Goal: Task Accomplishment & Management: Complete application form

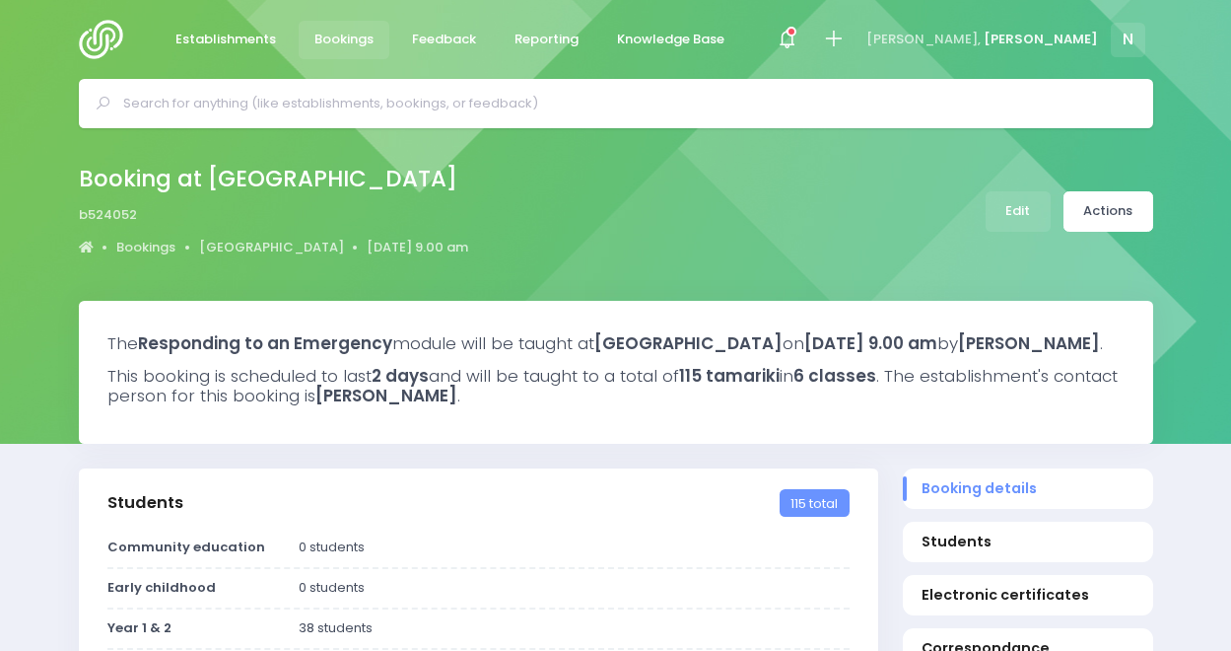
select select "5"
click at [873, 38] on div at bounding box center [850, 40] width 44 height 44
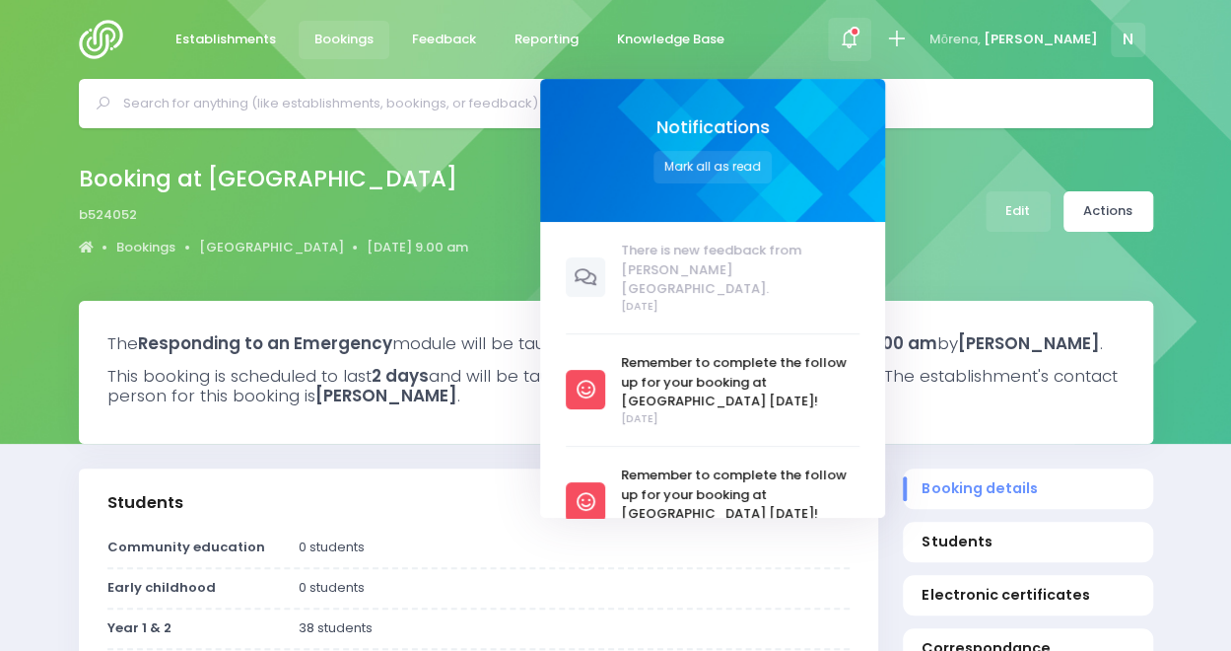
click at [873, 38] on div at bounding box center [850, 40] width 44 height 44
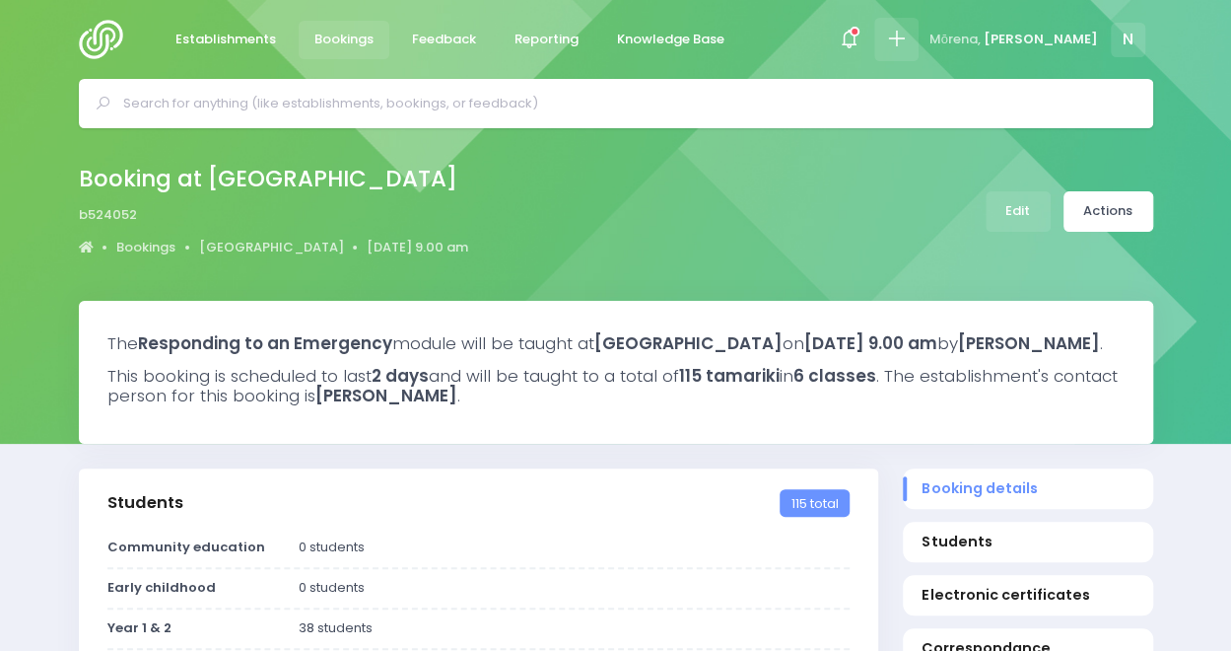
click at [908, 39] on icon at bounding box center [896, 39] width 23 height 23
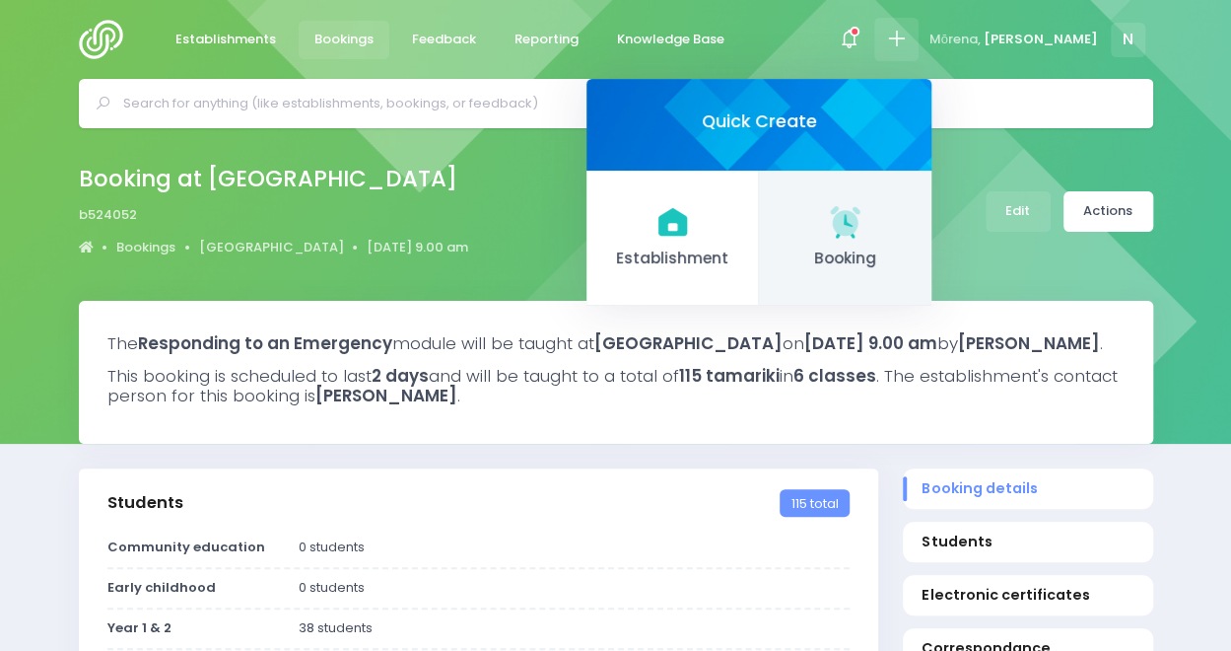
click at [861, 219] on icon at bounding box center [846, 221] width 30 height 30
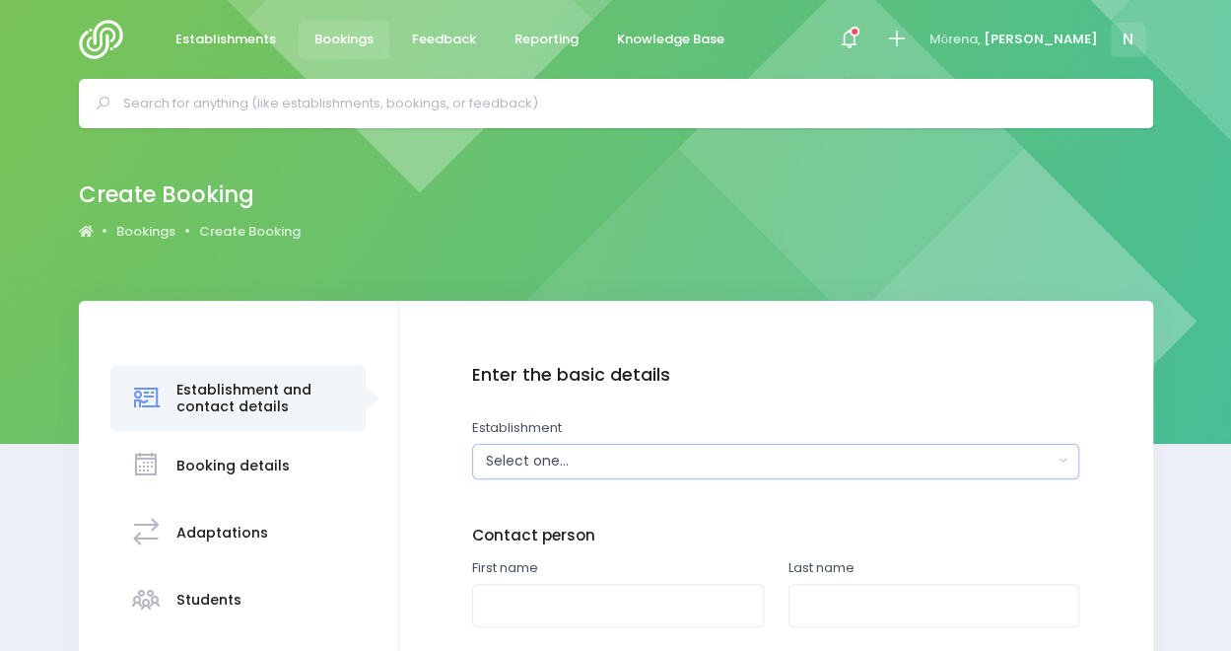
click at [595, 458] on div "Select one..." at bounding box center [770, 461] width 568 height 21
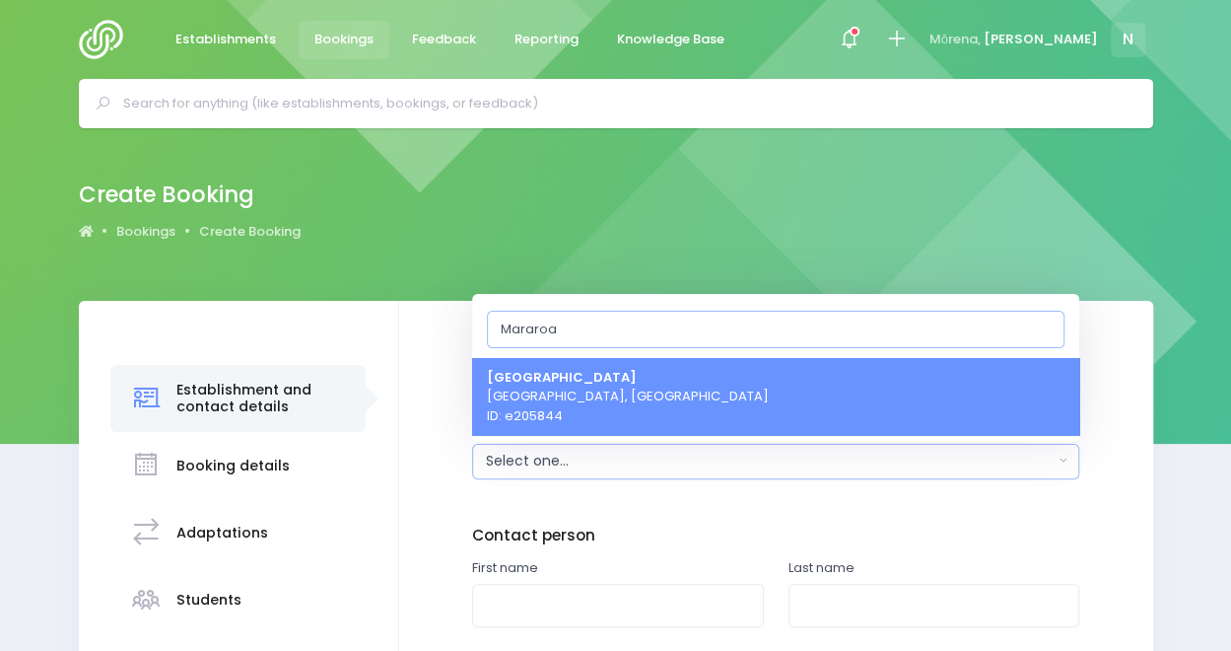
type input "Mararoa"
click at [594, 405] on span "Mararoa School Te Anau, South Island Region ID: e205844" at bounding box center [628, 396] width 282 height 58
select select "205844"
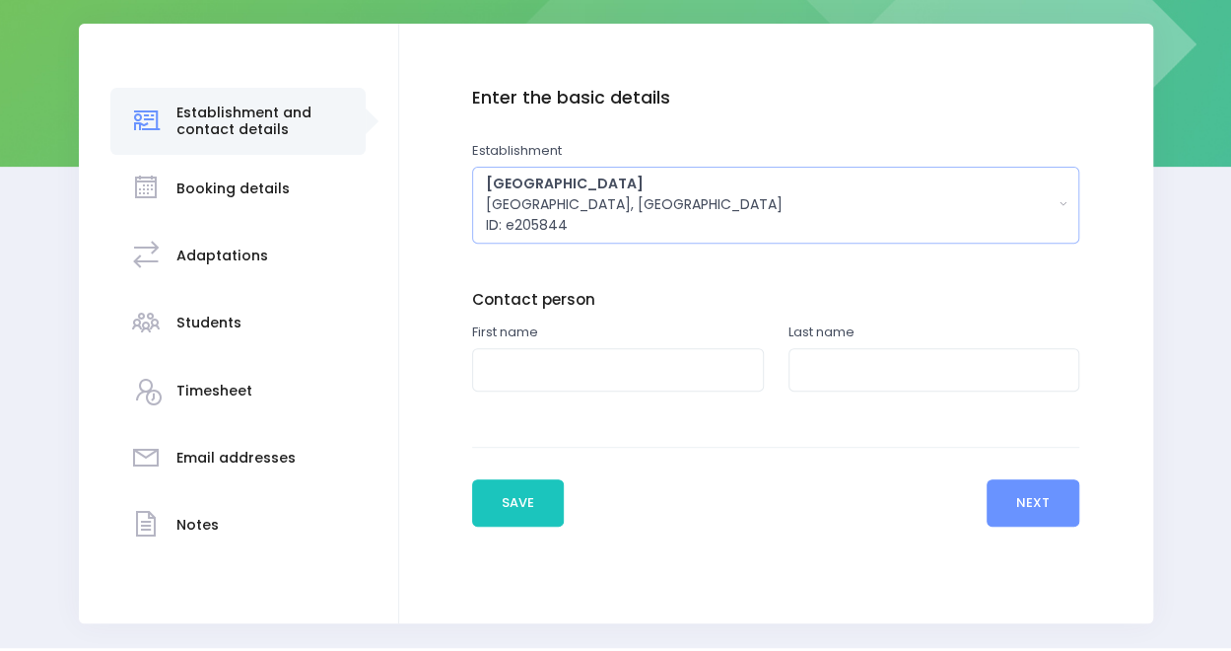
scroll to position [279, 0]
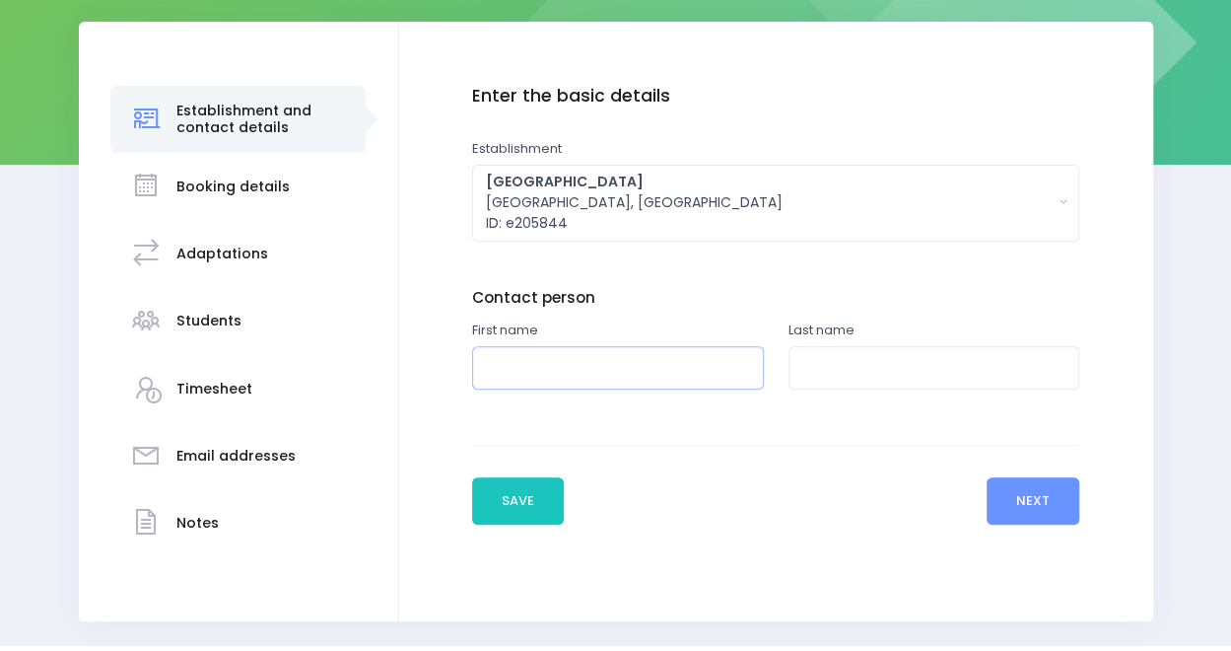
click at [536, 366] on input "text" at bounding box center [618, 368] width 292 height 44
type input "Angie"
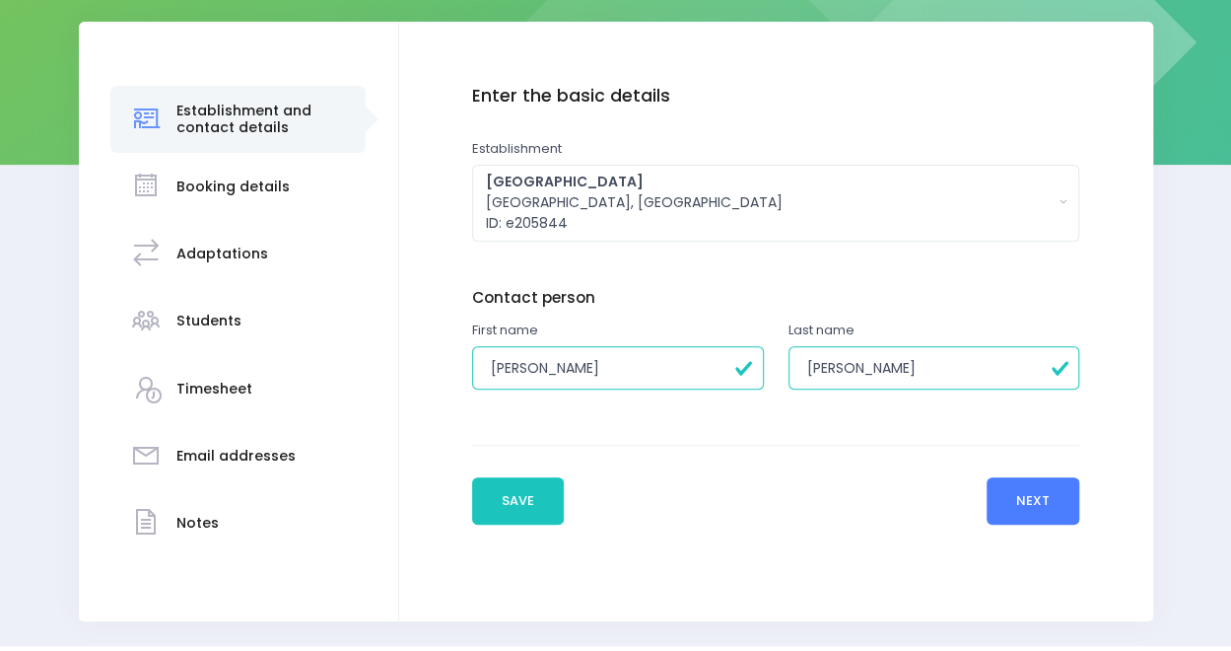
type input "Campbell"
click at [1025, 507] on button "Next" at bounding box center [1034, 500] width 94 height 47
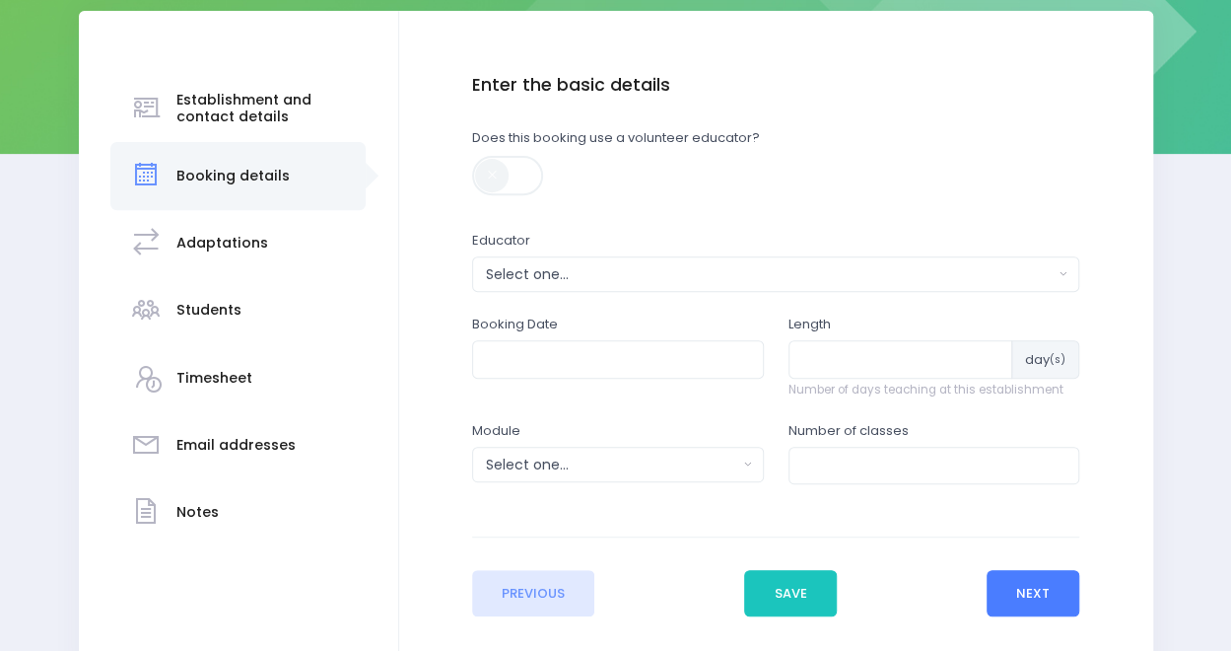
scroll to position [291, 0]
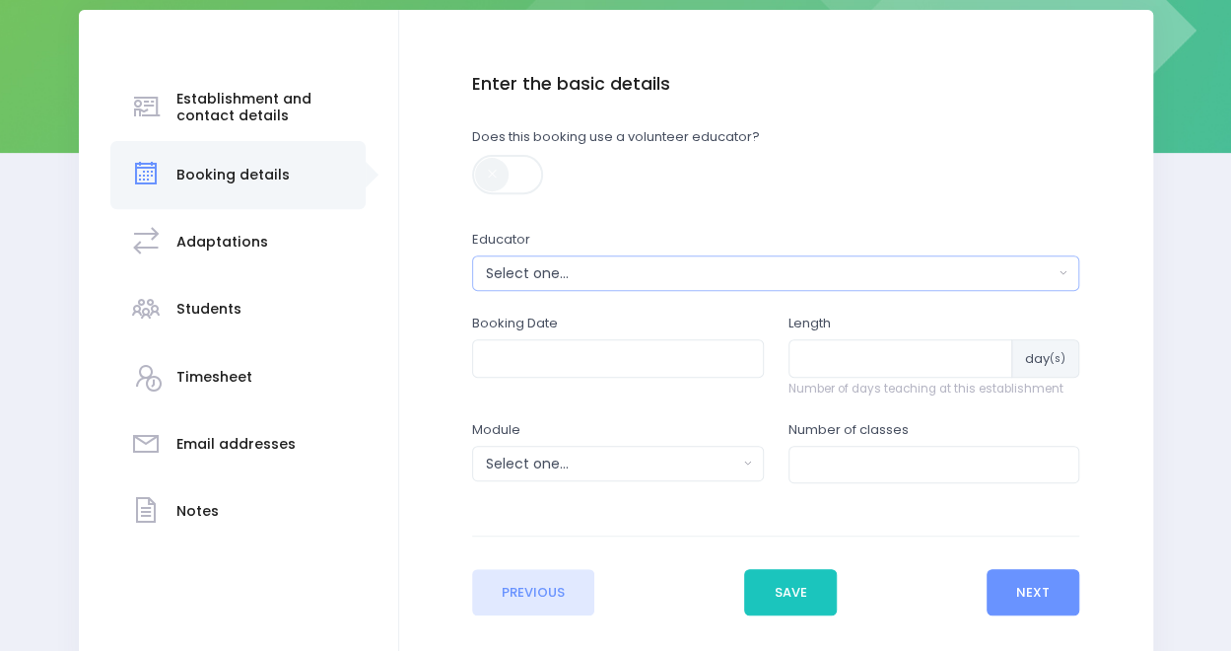
click at [780, 287] on button "Select one..." at bounding box center [775, 272] width 607 height 35
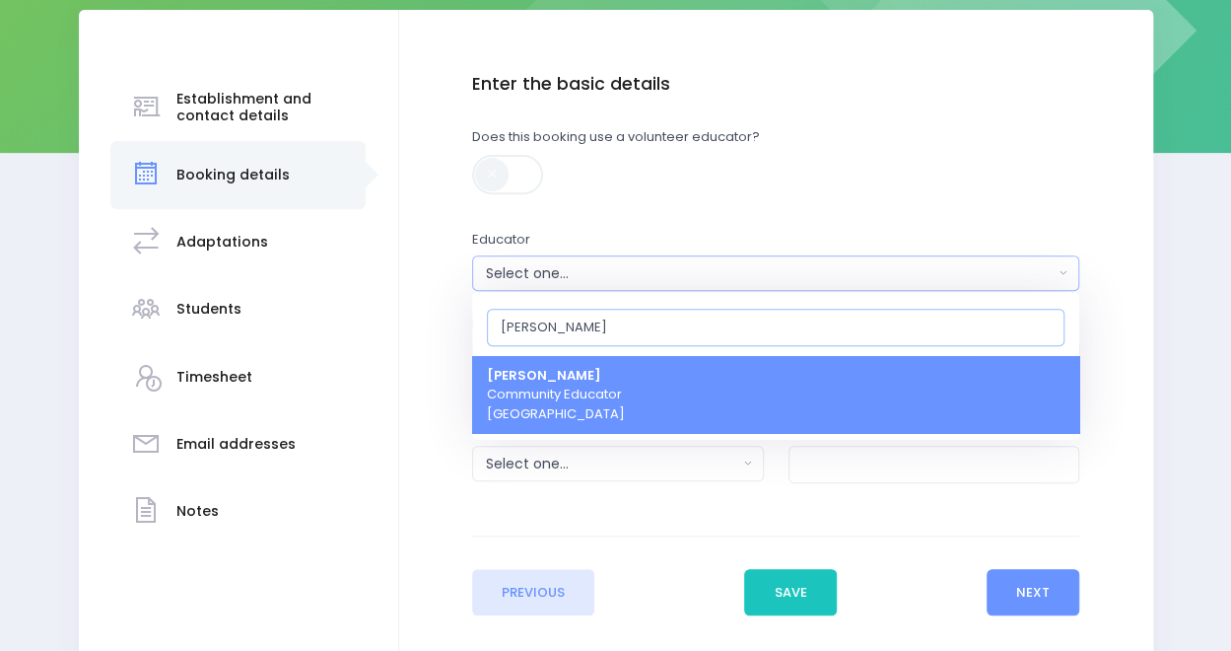
type input "Nick"
click at [714, 406] on link "Nicky Young Community Educator South Island Region" at bounding box center [775, 395] width 607 height 78
select select "321155"
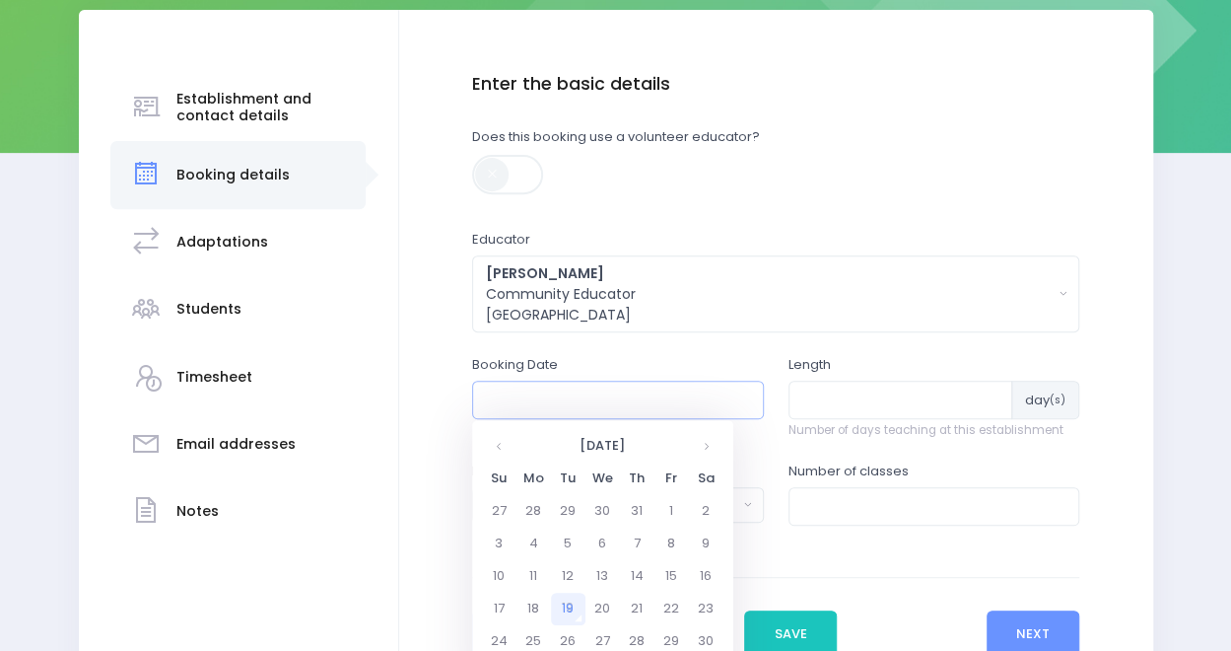
click at [627, 410] on input "text" at bounding box center [618, 399] width 292 height 37
click at [718, 439] on th at bounding box center [706, 446] width 35 height 33
click at [577, 603] on td "18" at bounding box center [568, 609] width 35 height 33
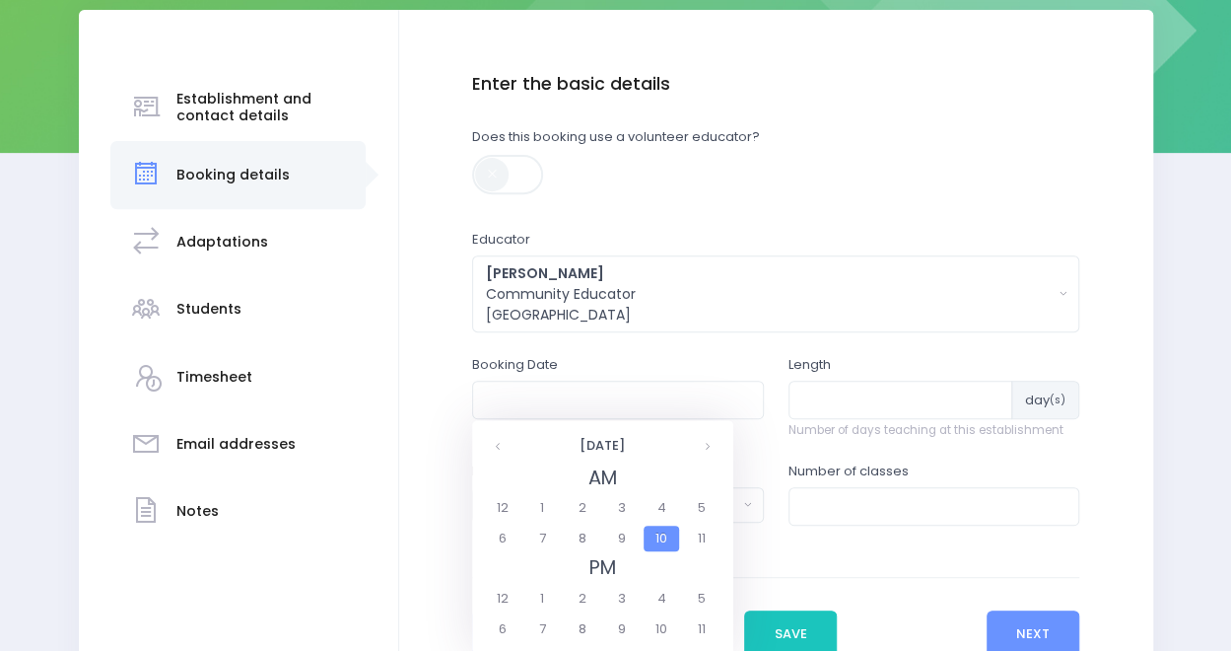
click at [659, 541] on span "10" at bounding box center [661, 538] width 35 height 26
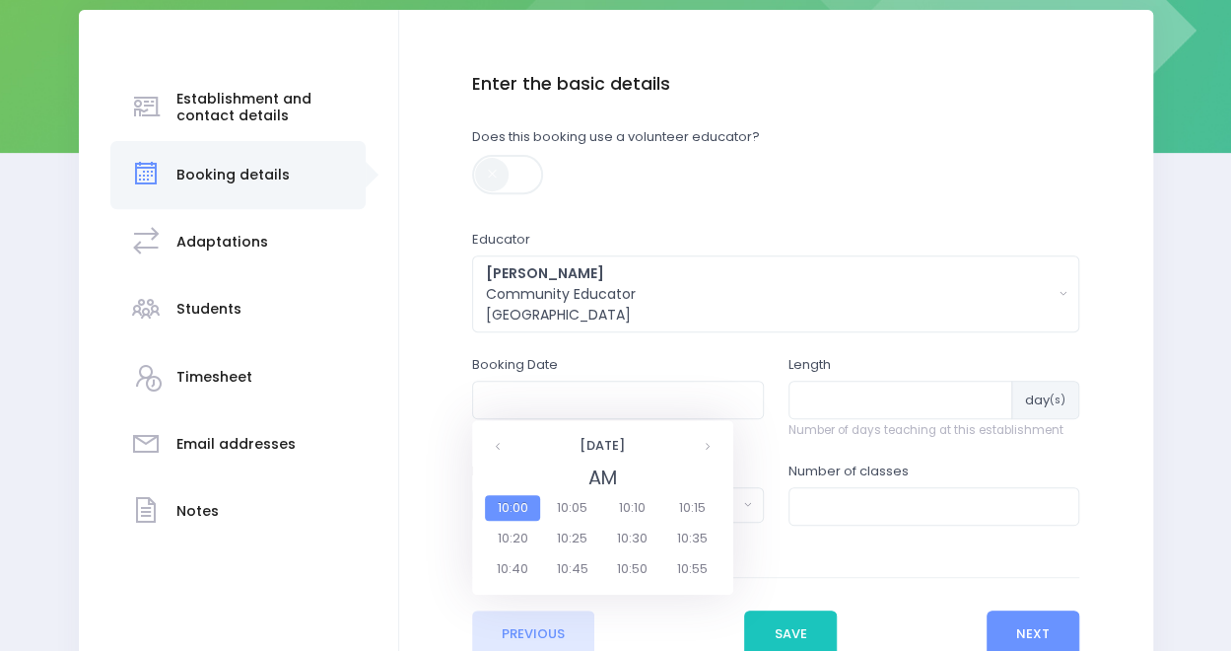
click at [505, 517] on span "10:00" at bounding box center [512, 508] width 55 height 26
type input "18/11/2025 10:00 AM"
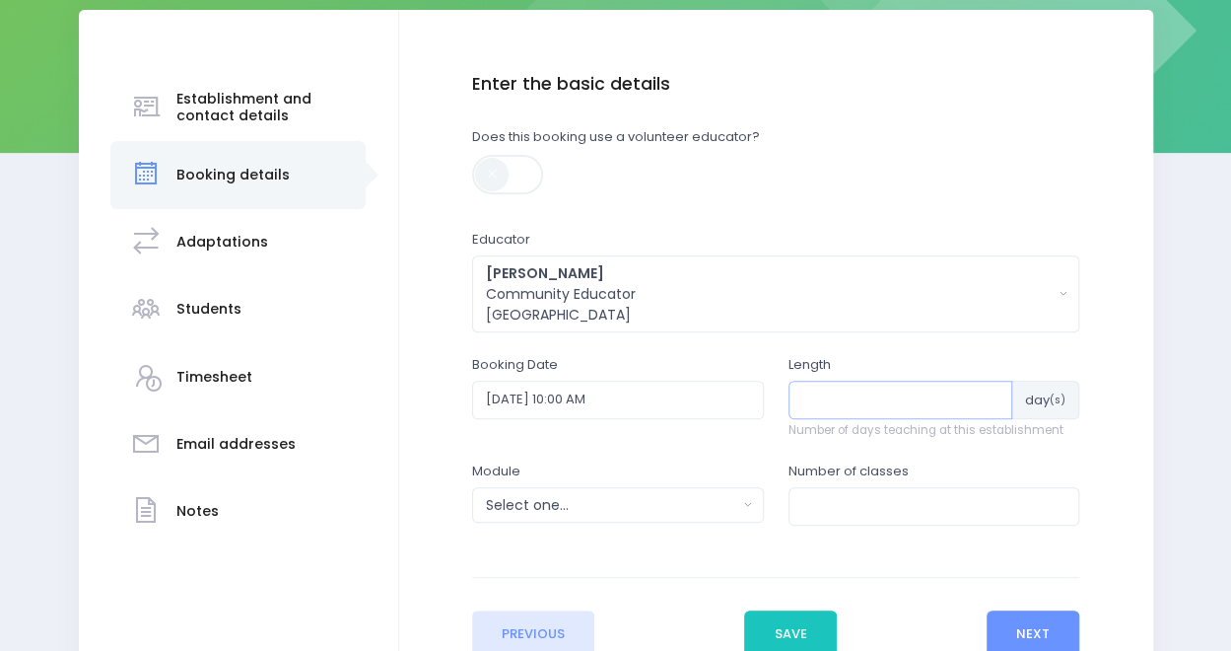
click at [854, 385] on input "number" at bounding box center [901, 399] width 225 height 37
type input "1"
click at [628, 495] on div "Select one..." at bounding box center [611, 505] width 251 height 21
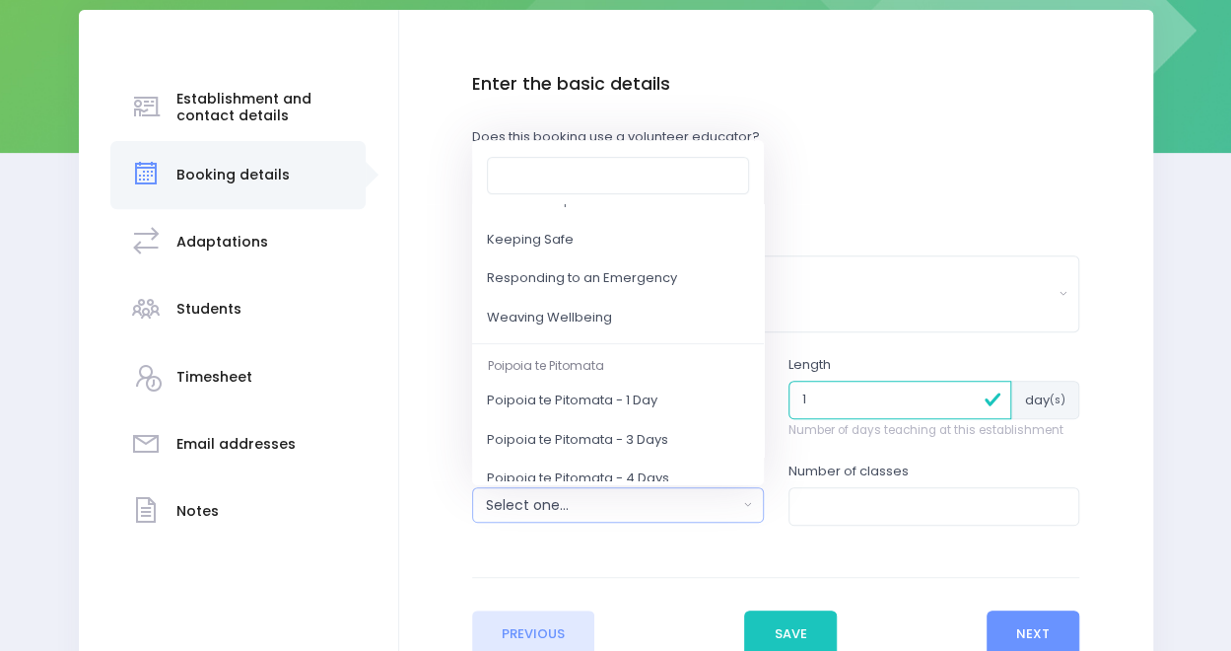
scroll to position [228, 0]
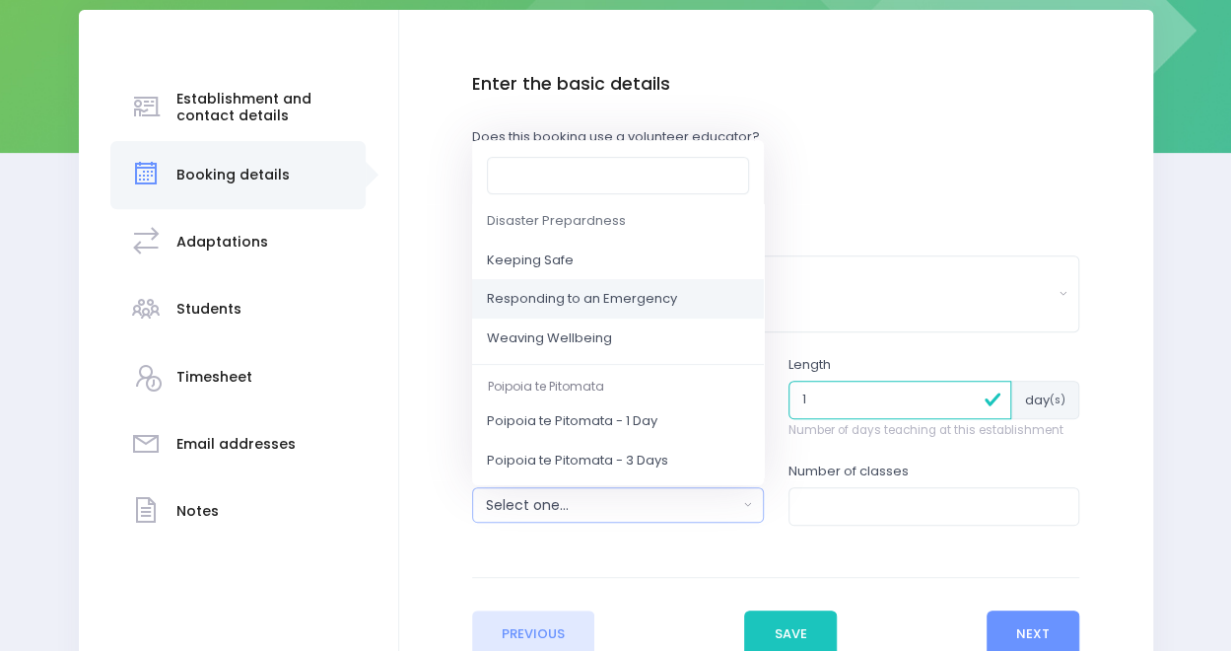
click at [641, 294] on span "Responding to an Emergency" at bounding box center [582, 300] width 190 height 20
select select "Responding to an Emergency"
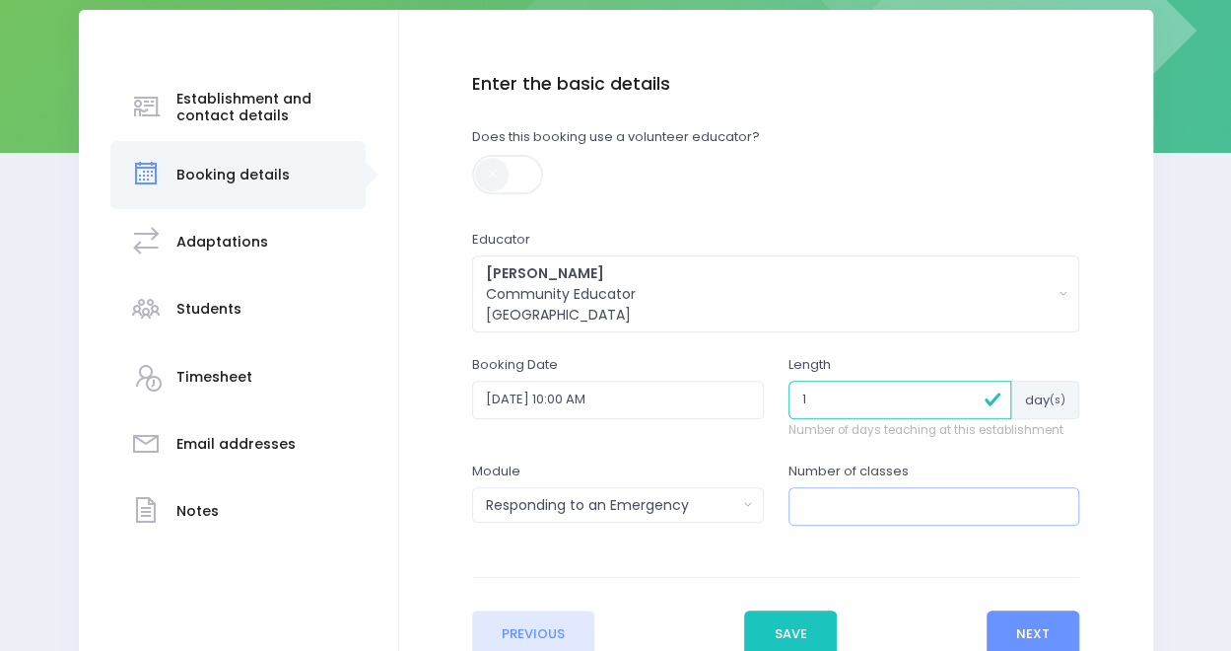
click at [881, 514] on input "number" at bounding box center [935, 505] width 292 height 37
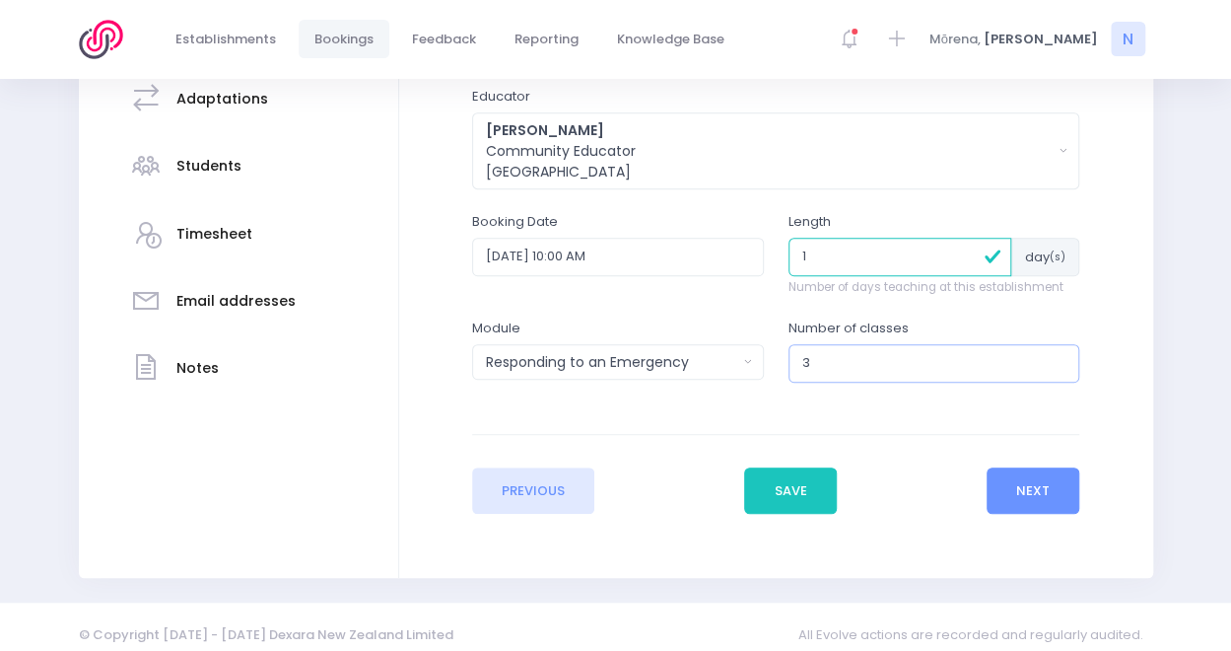
scroll to position [448, 0]
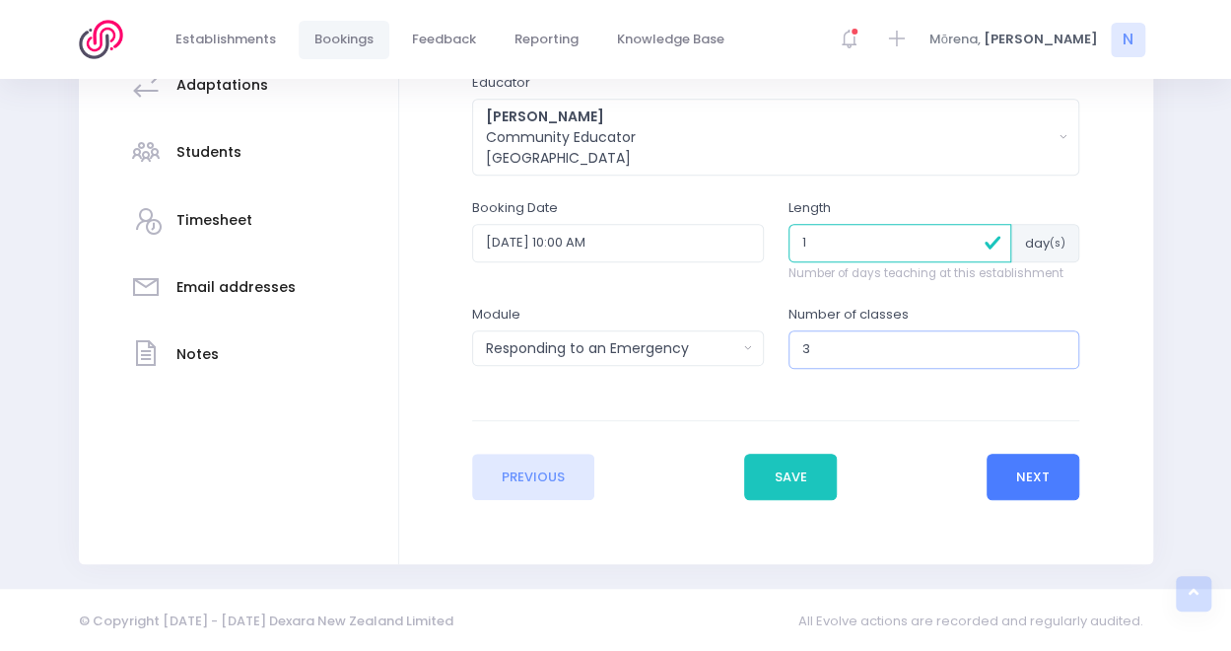
type input "3"
click at [1027, 476] on button "Next" at bounding box center [1034, 477] width 94 height 47
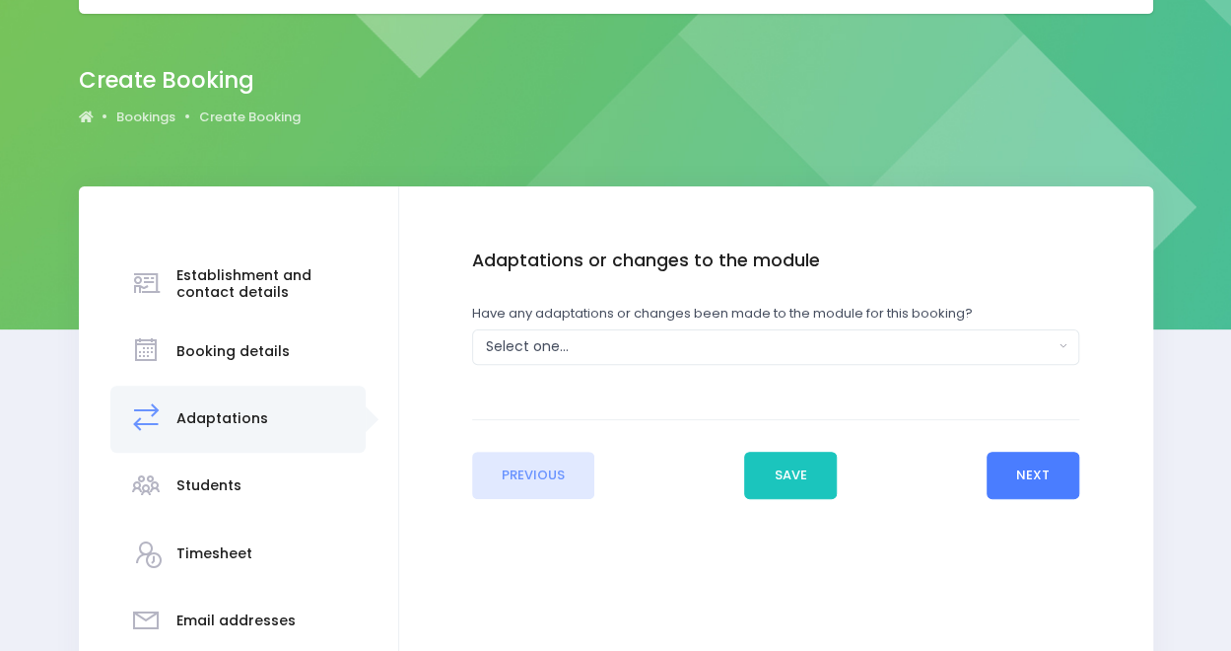
scroll to position [0, 0]
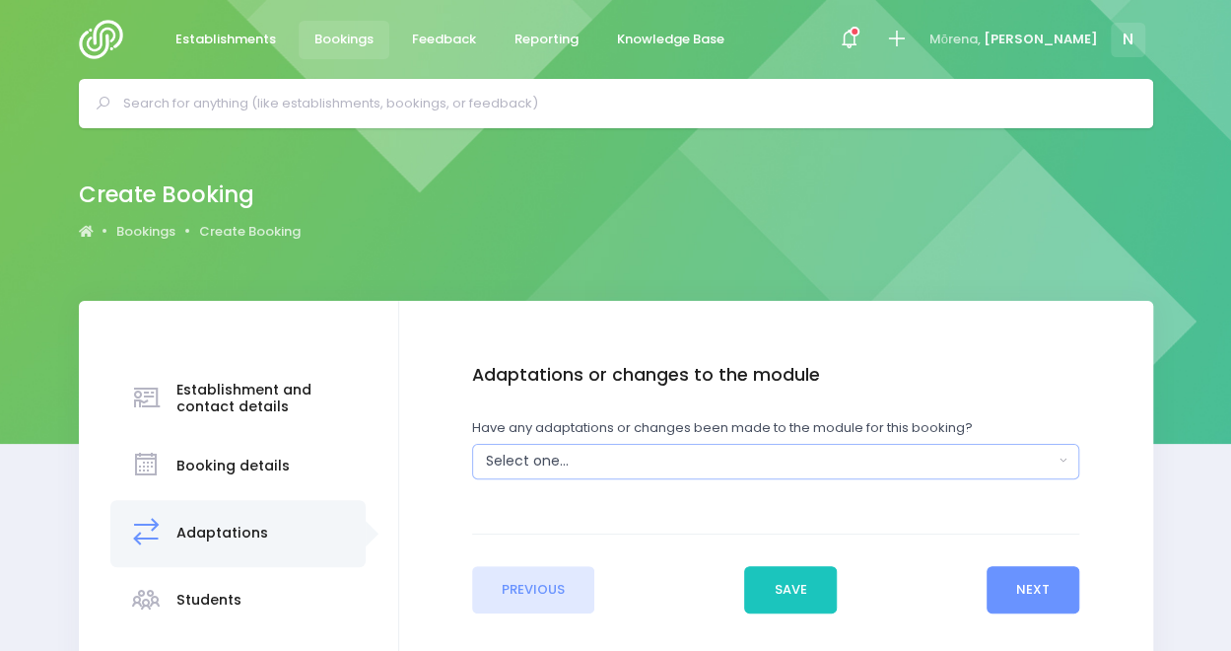
click at [680, 456] on div "Select one..." at bounding box center [770, 461] width 568 height 21
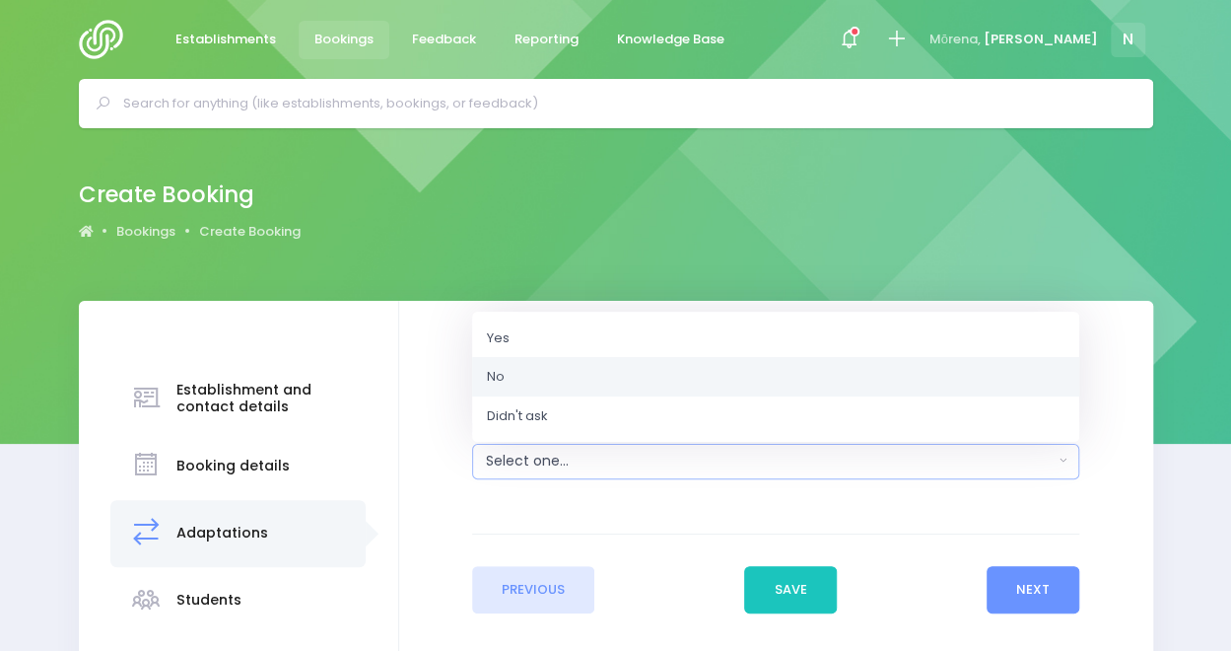
click at [538, 373] on link "No" at bounding box center [775, 376] width 607 height 39
select select "No"
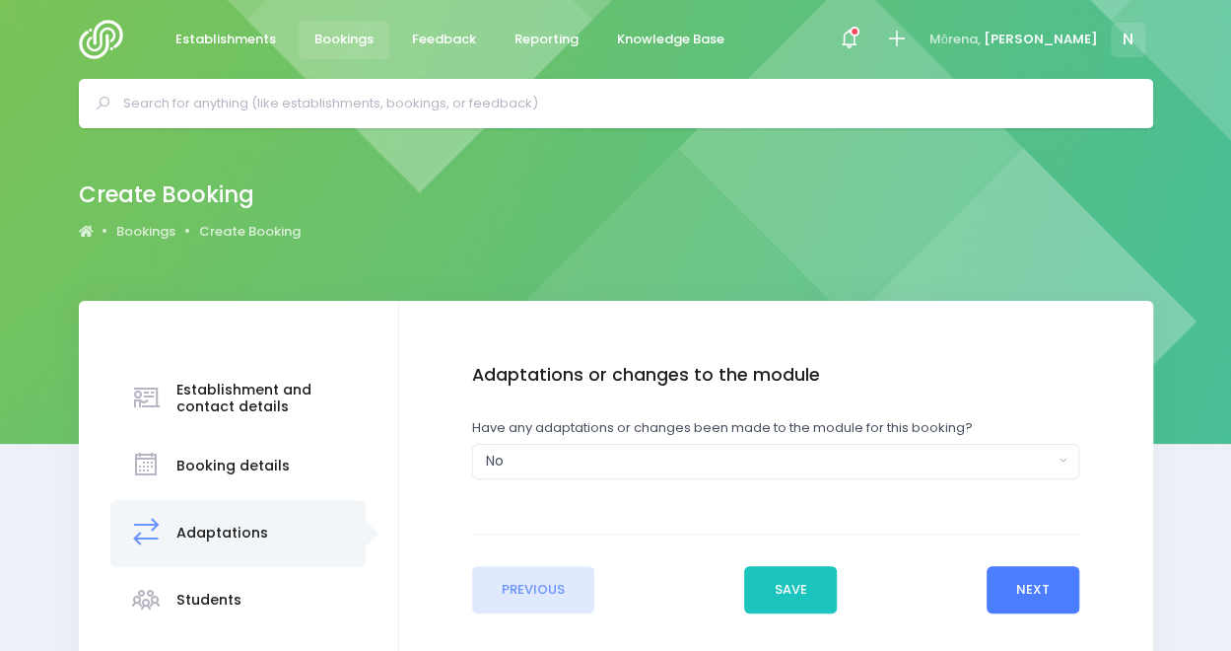
click at [1029, 585] on button "Next" at bounding box center [1034, 589] width 94 height 47
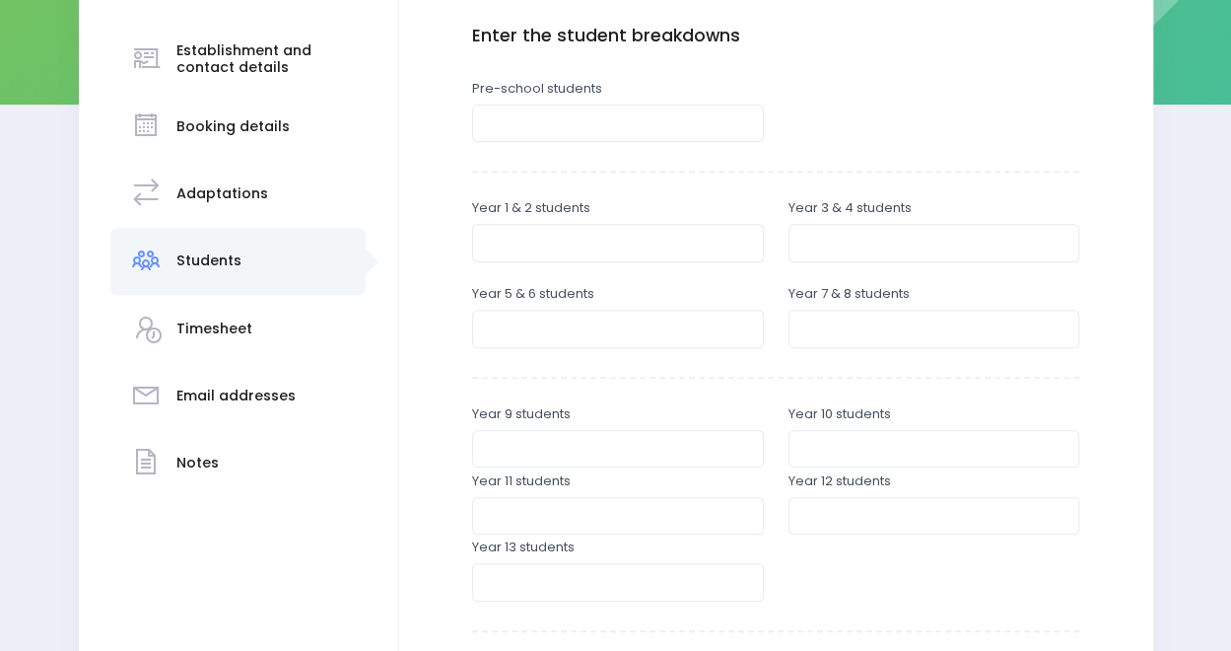
scroll to position [347, 0]
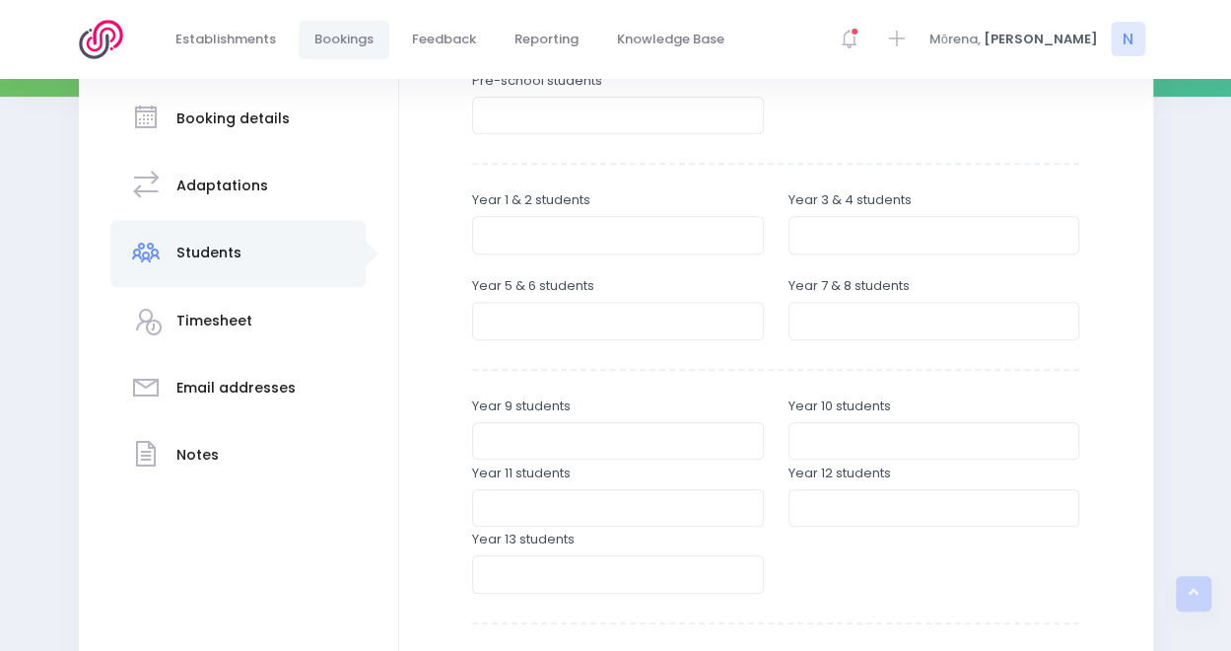
click at [615, 207] on div "Year 1 & 2 students" at bounding box center [618, 221] width 292 height 63
click at [607, 214] on div "Year 1 & 2 students" at bounding box center [618, 221] width 292 height 63
click at [588, 241] on input "number" at bounding box center [618, 234] width 292 height 37
type input "4"
click at [831, 237] on input "number" at bounding box center [935, 234] width 292 height 37
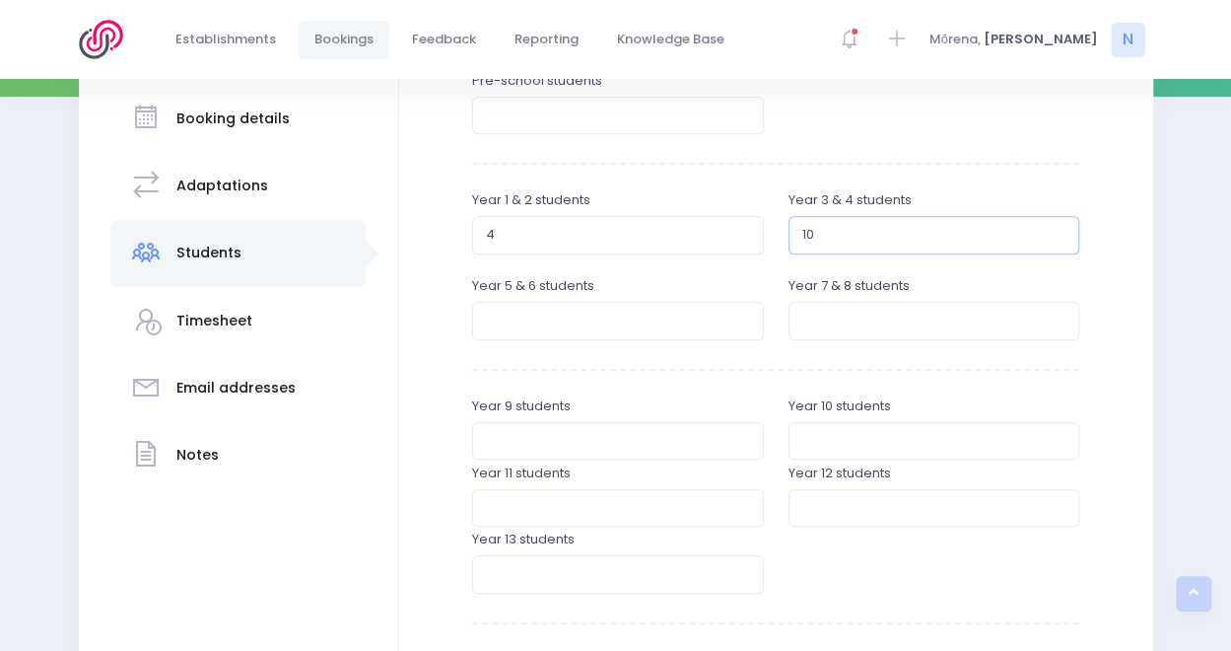
type input "10"
click at [621, 313] on input "number" at bounding box center [618, 320] width 292 height 37
type input "7"
click at [791, 332] on input "number" at bounding box center [935, 320] width 292 height 37
type input "10"
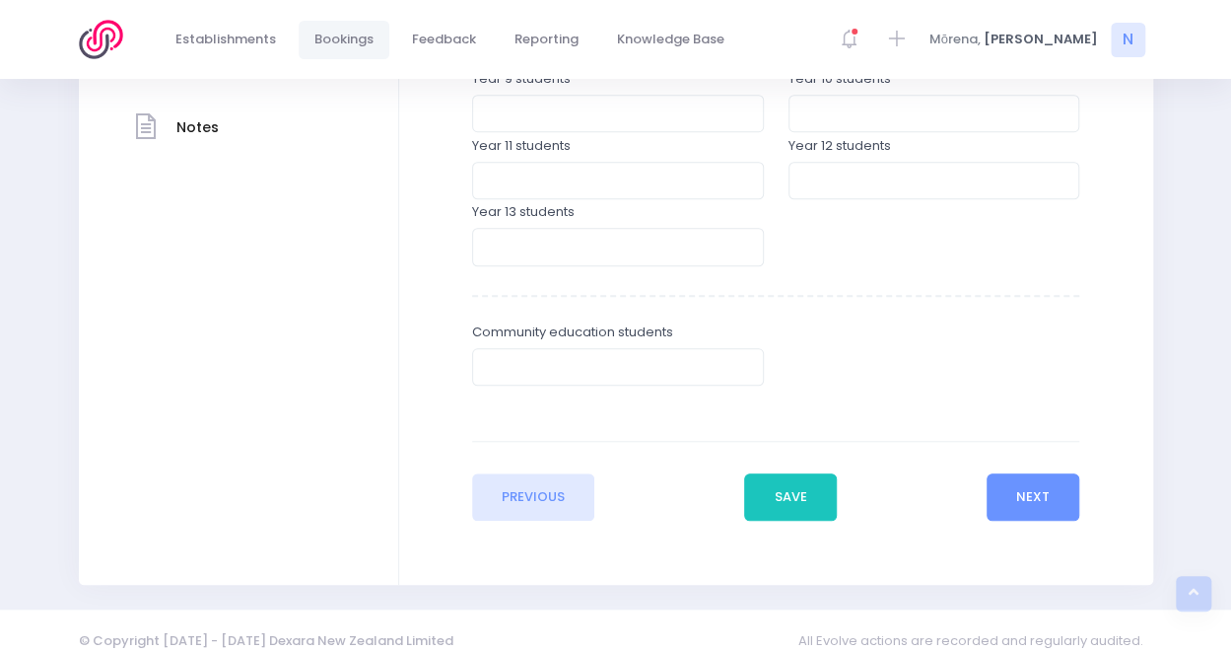
scroll to position [695, 0]
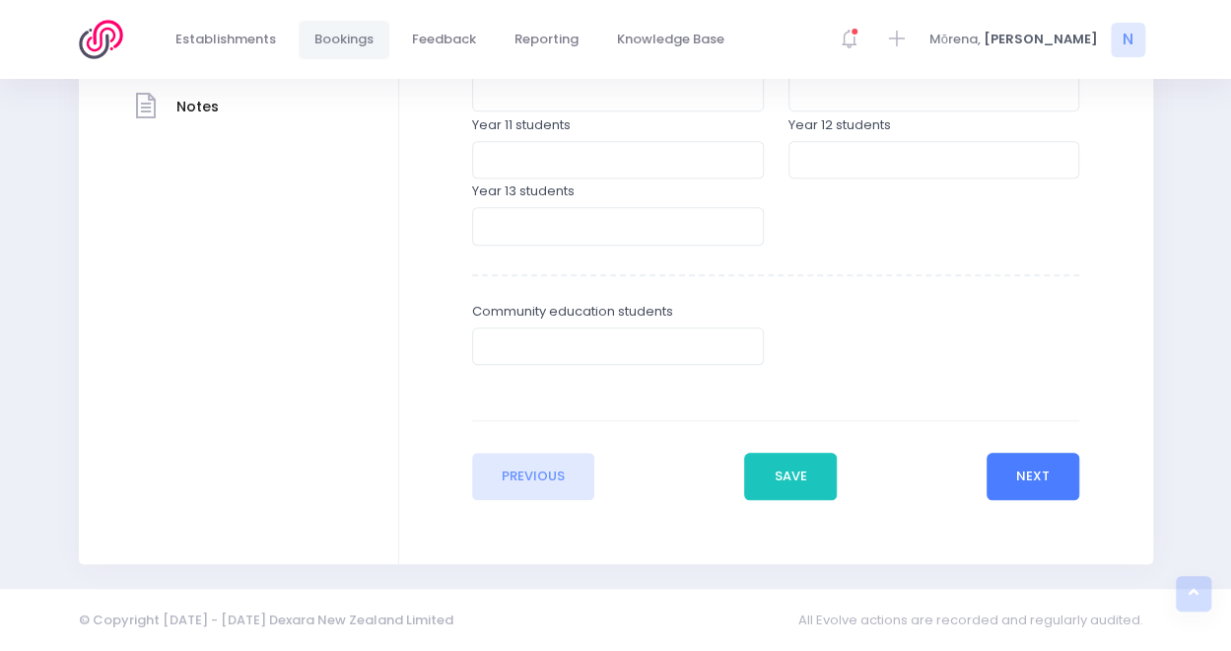
click at [1036, 471] on button "Next" at bounding box center [1034, 476] width 94 height 47
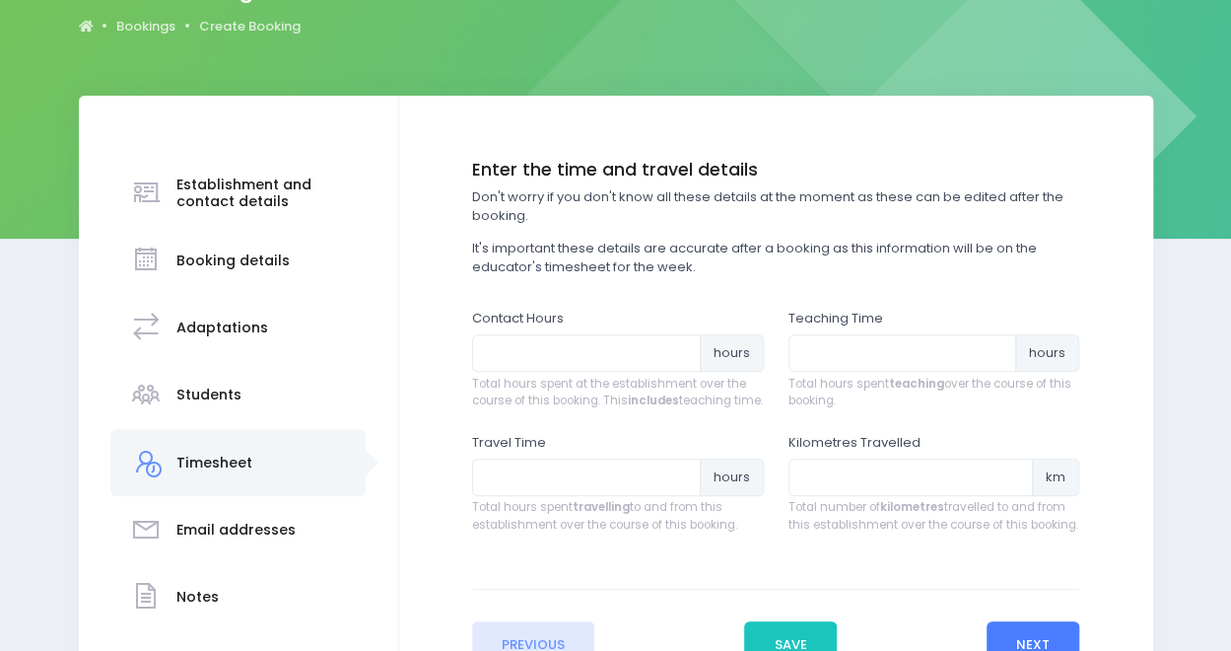
scroll to position [280, 0]
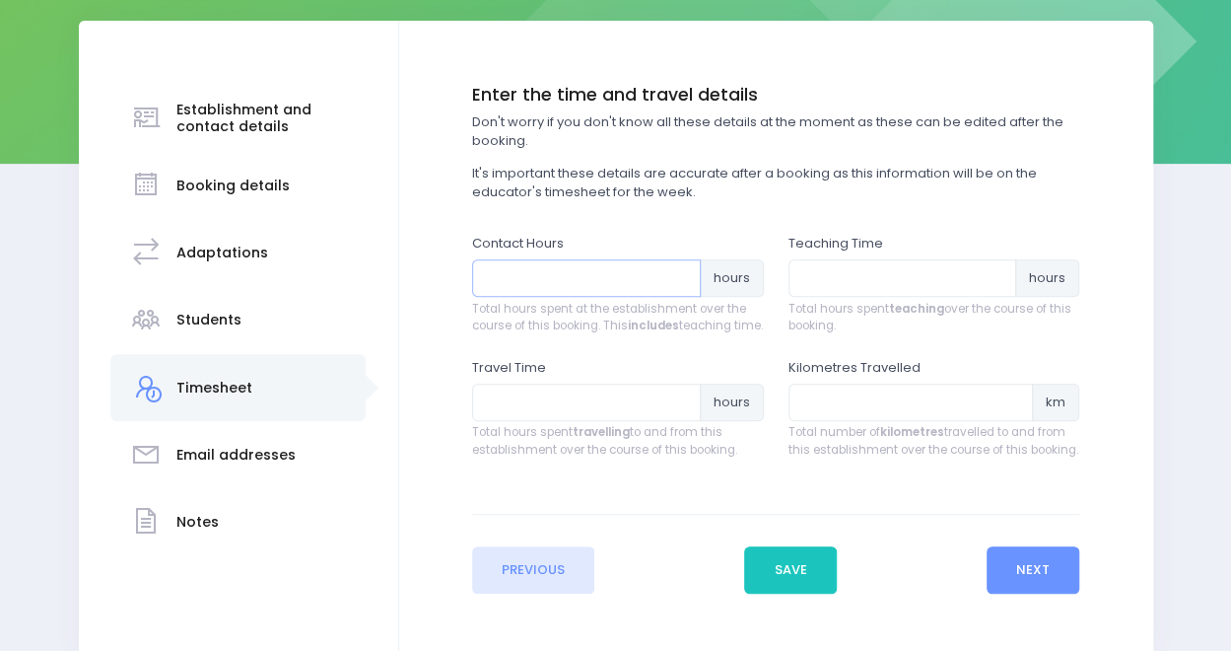
click at [617, 280] on input "number" at bounding box center [586, 277] width 229 height 37
click at [683, 270] on input "0.25" at bounding box center [586, 277] width 229 height 37
click at [683, 270] on input "0.5" at bounding box center [586, 277] width 229 height 37
click at [683, 270] on input "0.75" at bounding box center [586, 277] width 229 height 37
click at [683, 270] on input "1" at bounding box center [586, 277] width 229 height 37
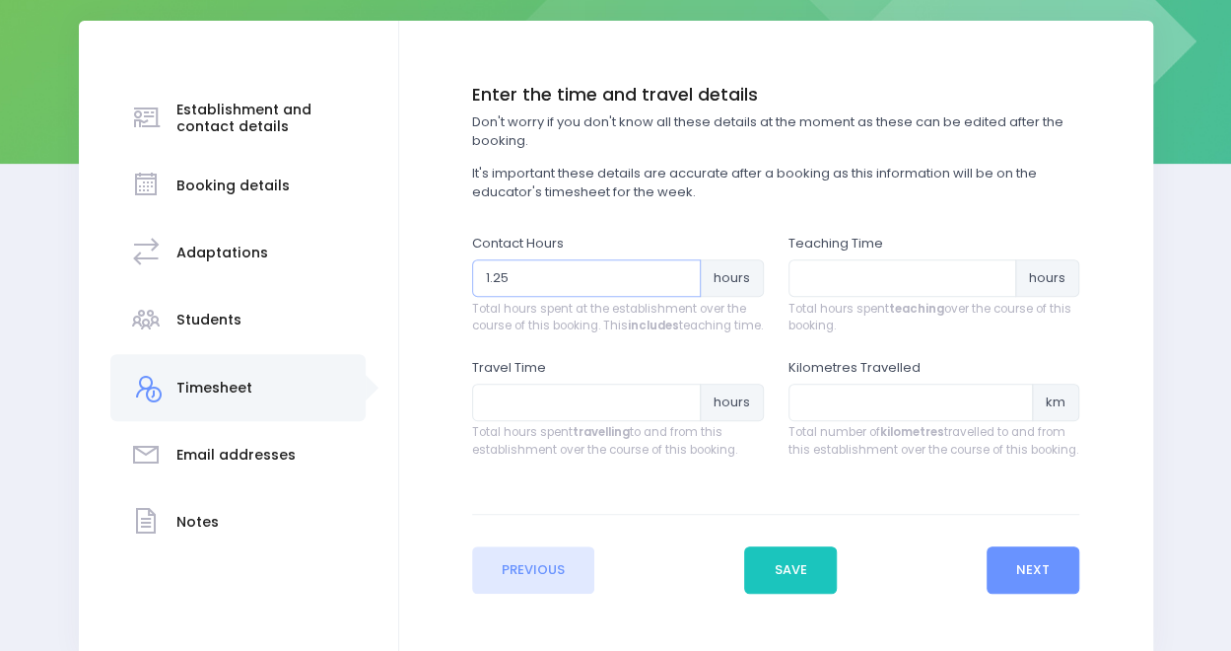
click at [683, 270] on input "1.25" at bounding box center [586, 277] width 229 height 37
click at [683, 270] on input "1.5" at bounding box center [586, 277] width 229 height 37
click at [683, 270] on input "1.75" at bounding box center [586, 277] width 229 height 37
click at [683, 270] on input "2" at bounding box center [586, 277] width 229 height 37
click at [683, 270] on input "2.25" at bounding box center [586, 277] width 229 height 37
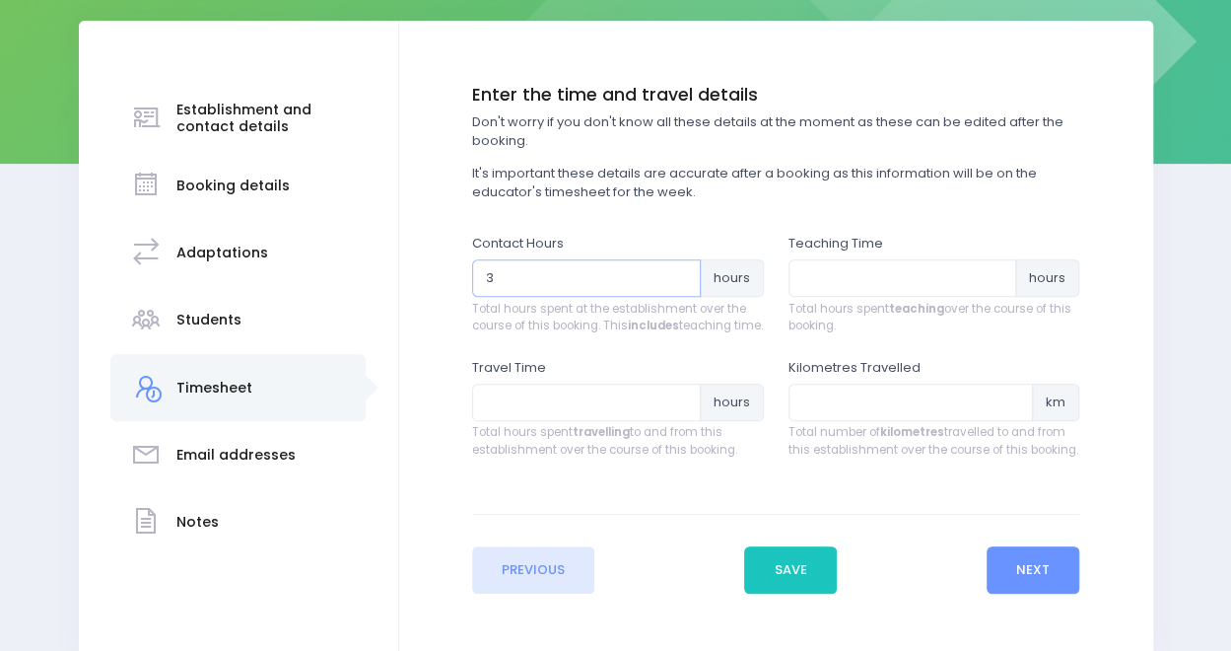
click at [683, 270] on input "3" at bounding box center [586, 277] width 229 height 37
click at [683, 270] on input "3.25" at bounding box center [586, 277] width 229 height 37
click at [683, 270] on input "3.5" at bounding box center [586, 277] width 229 height 37
click at [683, 270] on input "3.75" at bounding box center [586, 277] width 229 height 37
click at [683, 270] on input "4" at bounding box center [586, 277] width 229 height 37
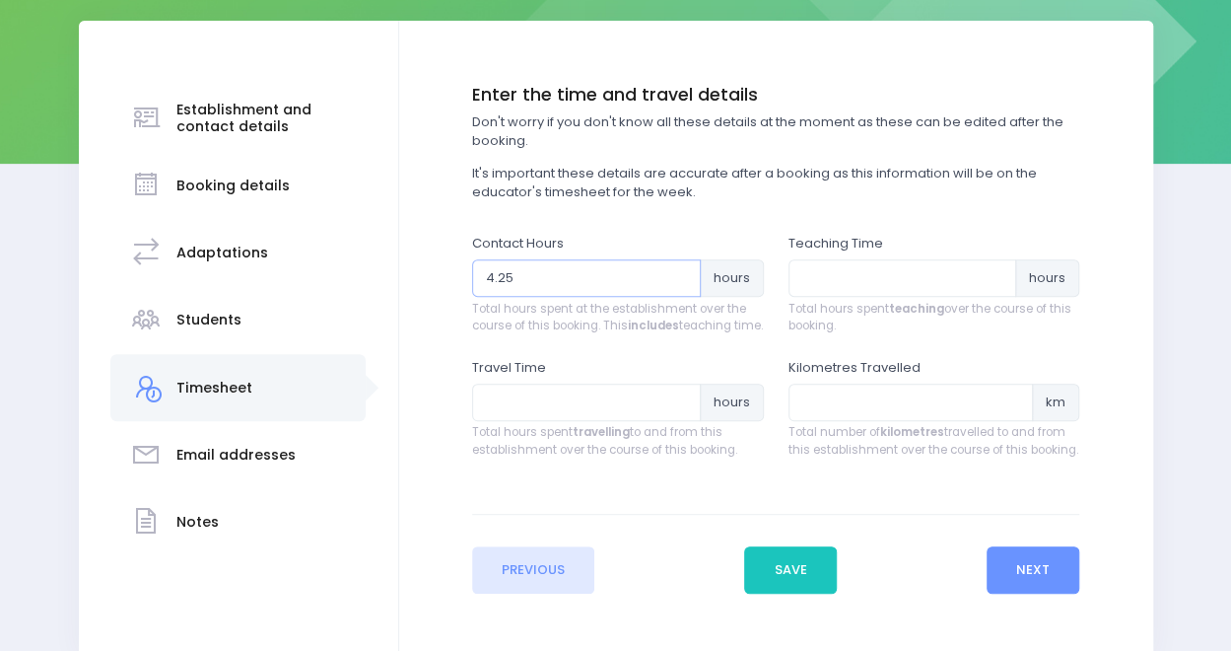
click at [683, 270] on input "4.25" at bounding box center [586, 277] width 229 height 37
type input "4.5"
click at [677, 271] on input "4.5" at bounding box center [586, 277] width 229 height 37
click at [857, 284] on input "number" at bounding box center [903, 277] width 229 height 37
click at [996, 275] on input "0.25" at bounding box center [903, 277] width 229 height 37
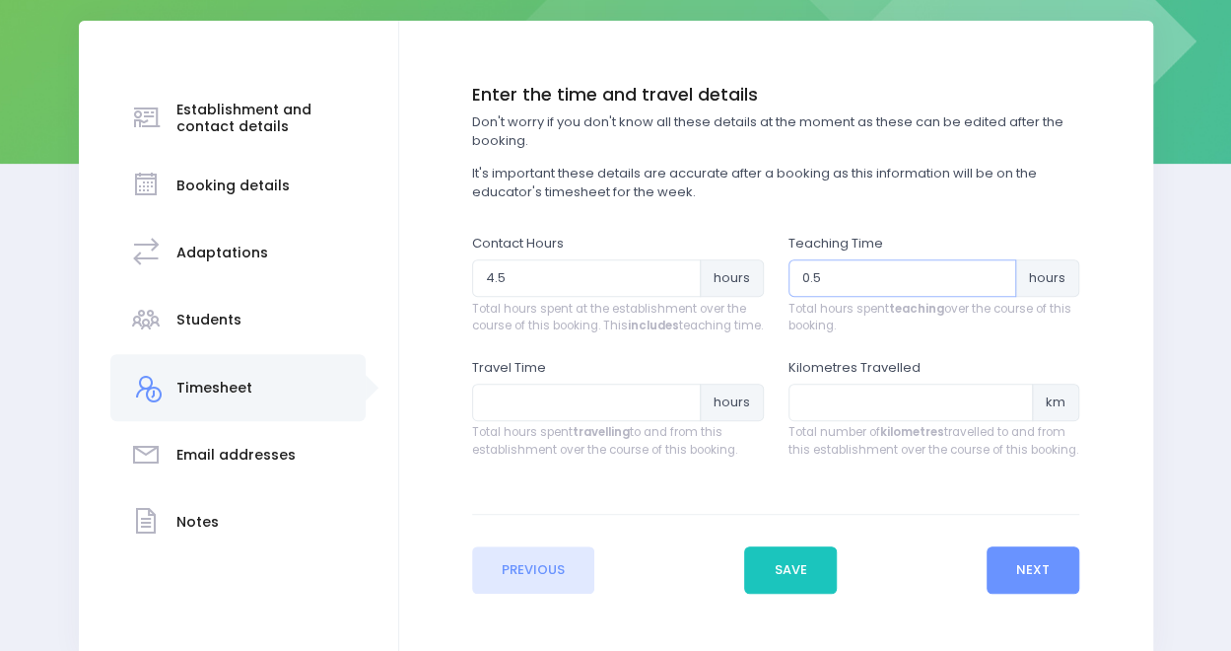
click at [996, 275] on input "0.5" at bounding box center [903, 277] width 229 height 37
click at [996, 275] on input "0.75" at bounding box center [903, 277] width 229 height 37
click at [996, 275] on input "1" at bounding box center [903, 277] width 229 height 37
click at [996, 275] on input "1.25" at bounding box center [903, 277] width 229 height 37
click at [996, 275] on input "1.5" at bounding box center [903, 277] width 229 height 37
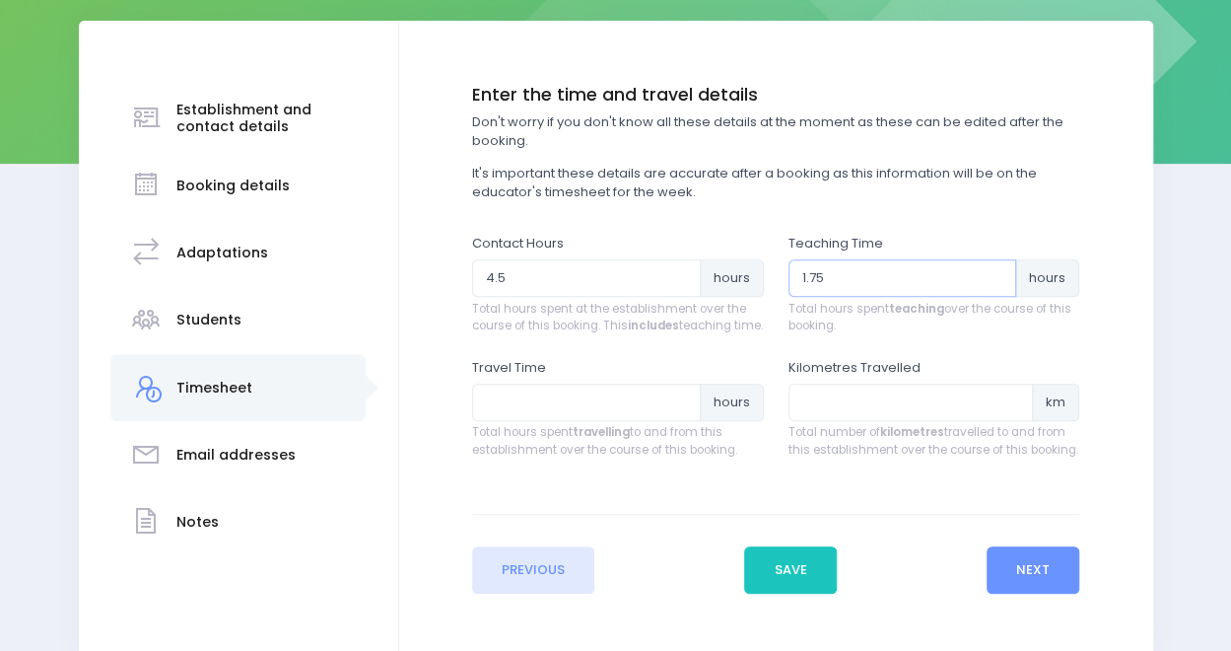
click at [996, 275] on input "1.75" at bounding box center [903, 277] width 229 height 37
click at [997, 275] on input "2" at bounding box center [903, 277] width 229 height 37
click at [997, 275] on input "2.25" at bounding box center [903, 277] width 229 height 37
click at [997, 275] on input "2.5" at bounding box center [903, 277] width 229 height 37
click at [997, 275] on input "2.75" at bounding box center [903, 277] width 229 height 37
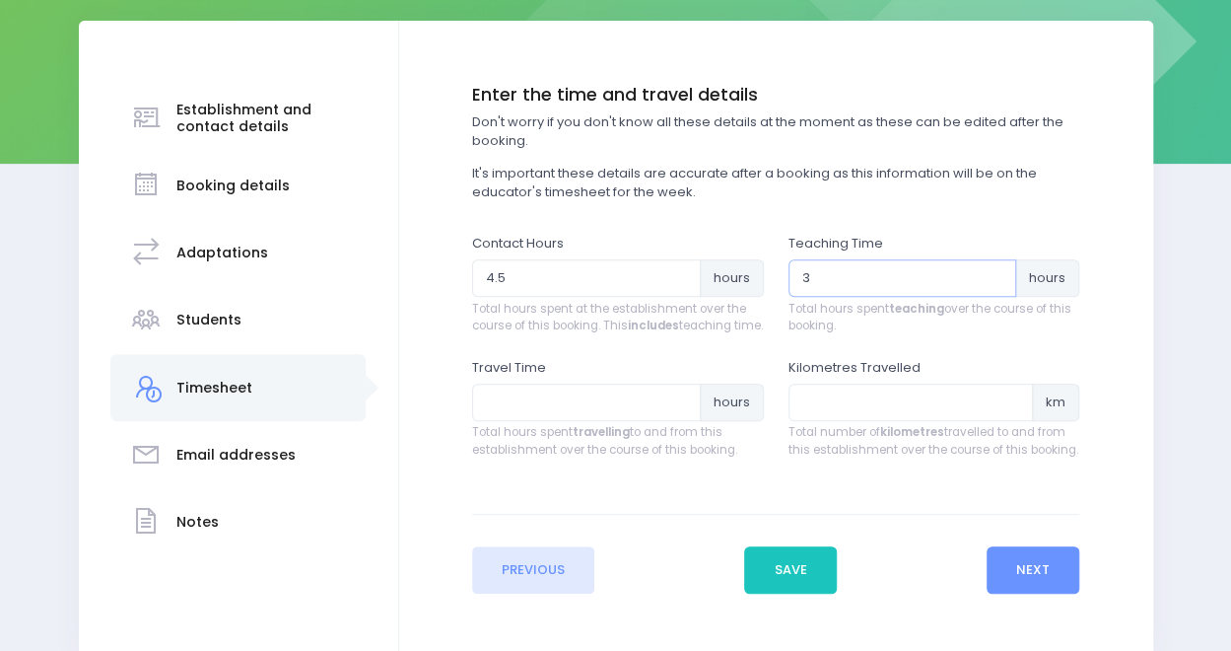
click at [997, 275] on input "3" at bounding box center [903, 277] width 229 height 37
click at [997, 275] on input "3.25" at bounding box center [903, 277] width 229 height 37
type input "3.5"
click at [997, 275] on input "3.5" at bounding box center [903, 277] width 229 height 37
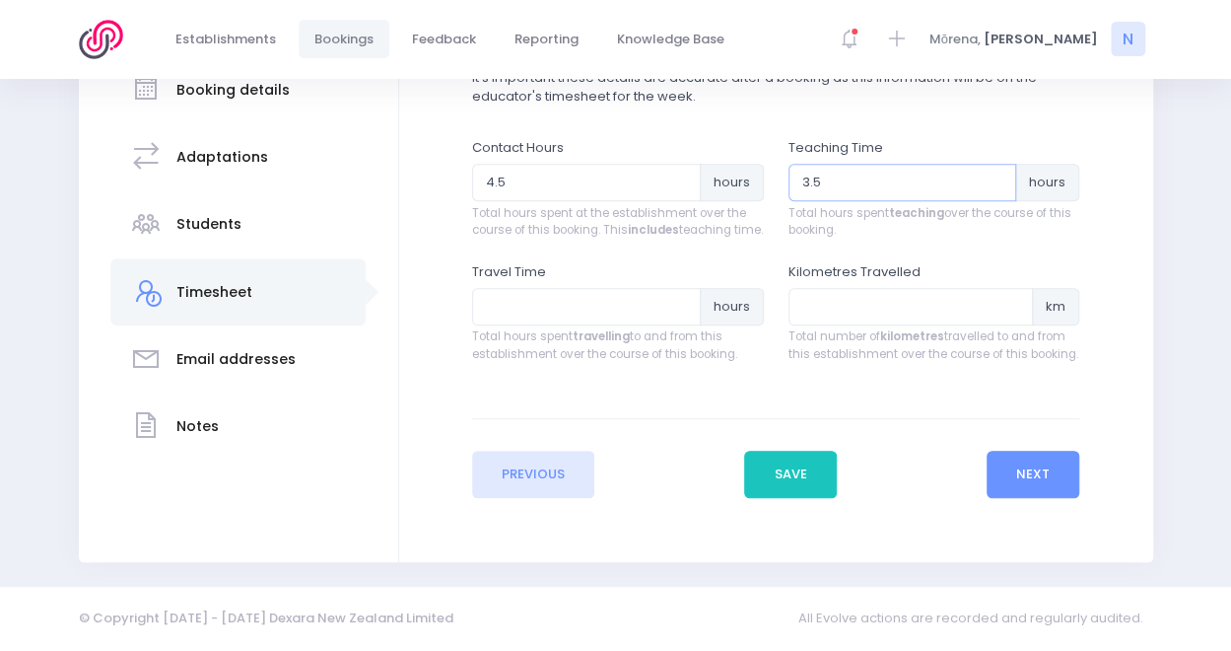
scroll to position [391, 0]
click at [587, 311] on input "number" at bounding box center [586, 306] width 229 height 37
type input "3"
click at [860, 318] on input "number" at bounding box center [911, 306] width 245 height 37
type input "282"
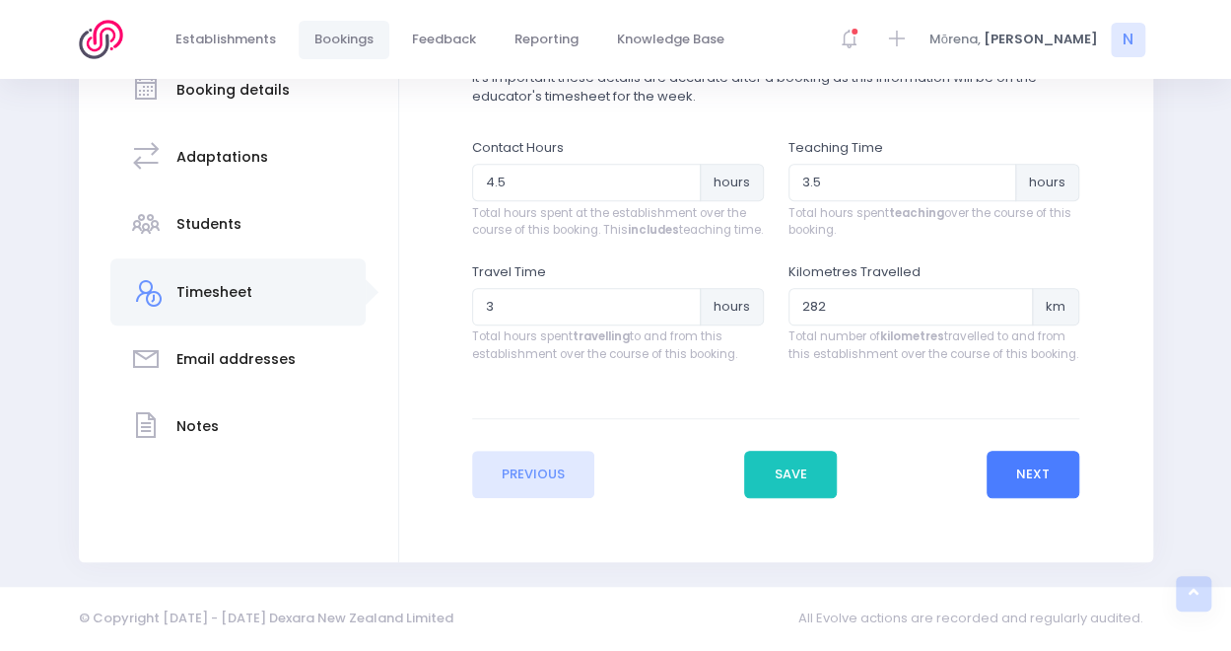
click at [1038, 476] on button "Next" at bounding box center [1034, 474] width 94 height 47
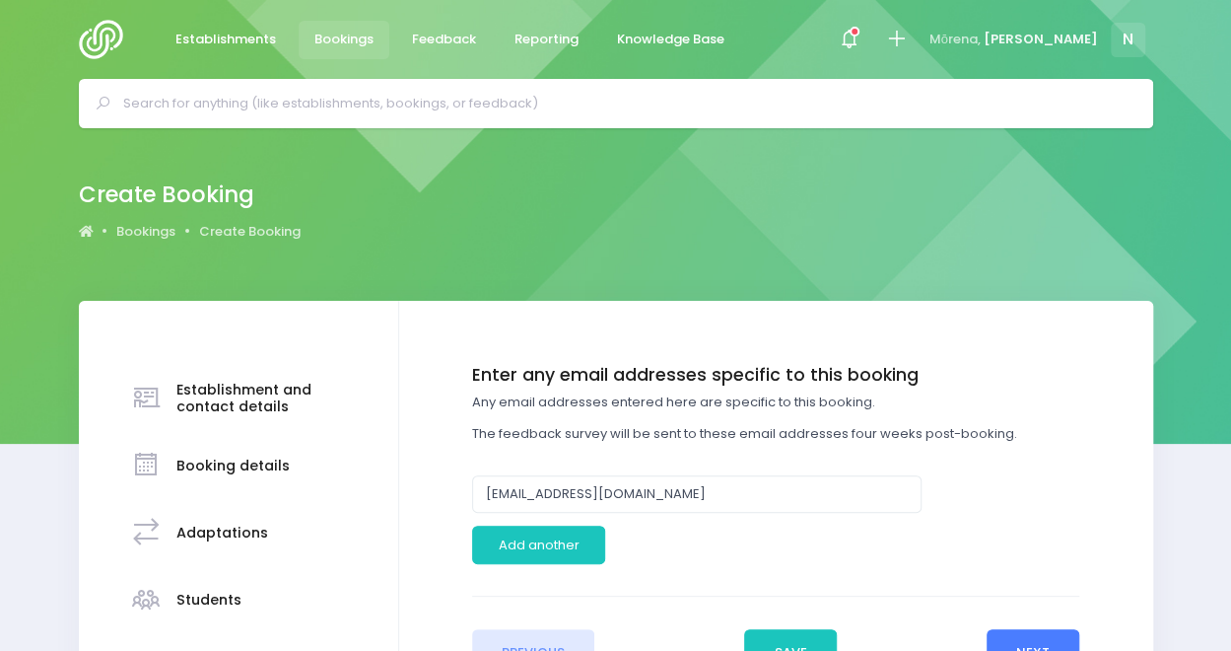
scroll to position [161, 0]
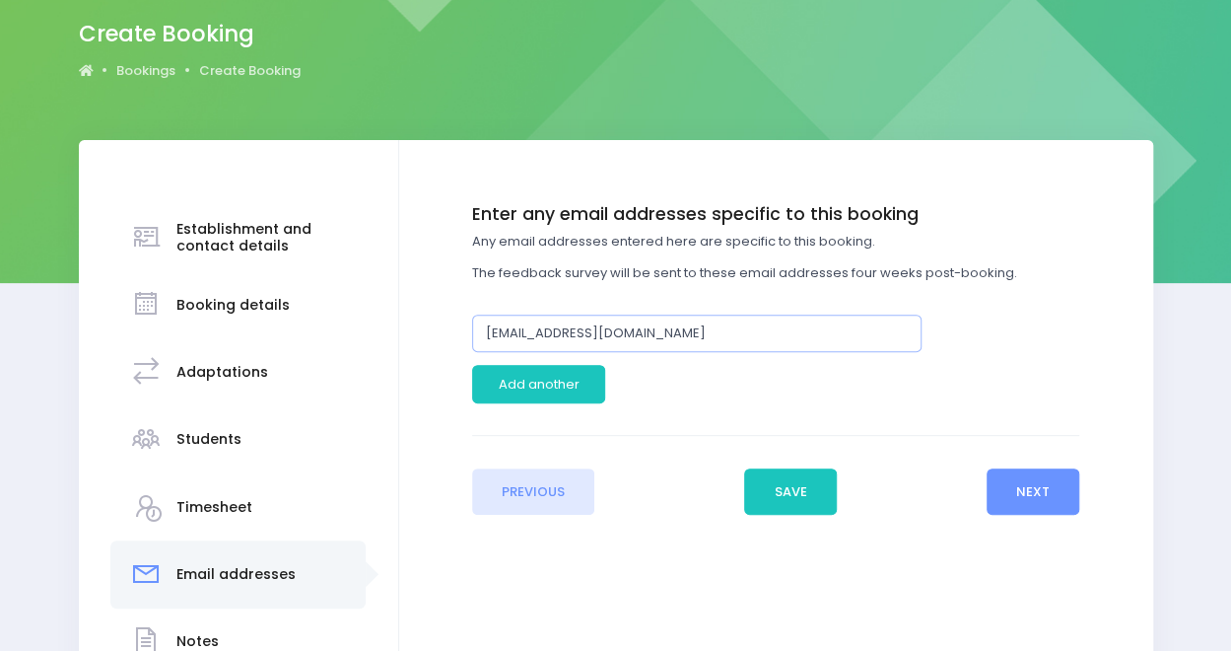
drag, startPoint x: 530, startPoint y: 333, endPoint x: 420, endPoint y: 334, distance: 110.4
click at [420, 334] on div "Enter the basic details Establishment Select one... 120 Aerodrome Rd Preschool …" at bounding box center [776, 359] width 715 height 311
type input "office@mararoa.school.nz"
click at [1050, 484] on button "Next" at bounding box center [1034, 491] width 94 height 47
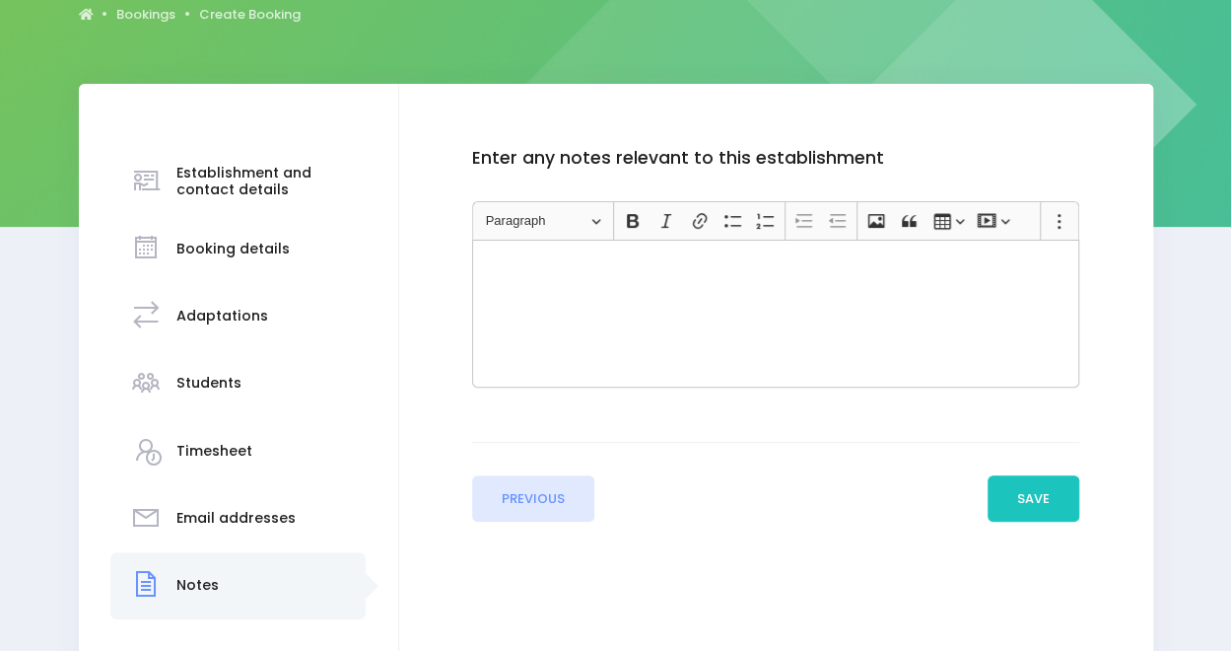
scroll to position [337, 0]
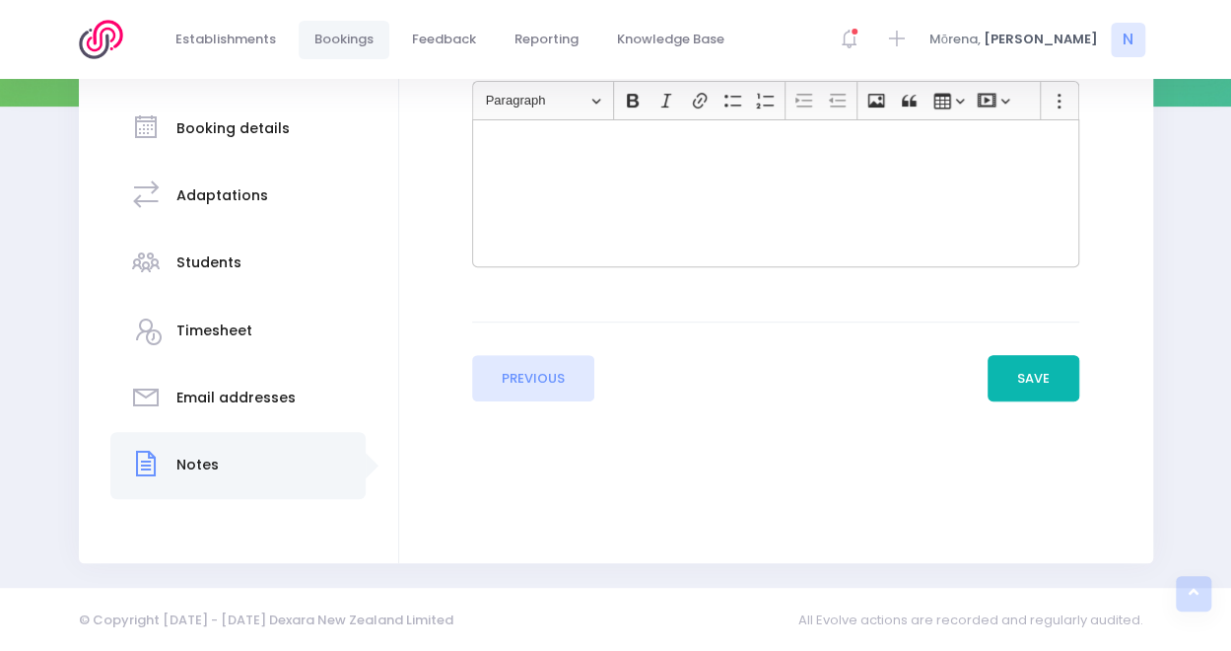
click at [1043, 393] on button "Save" at bounding box center [1034, 378] width 93 height 47
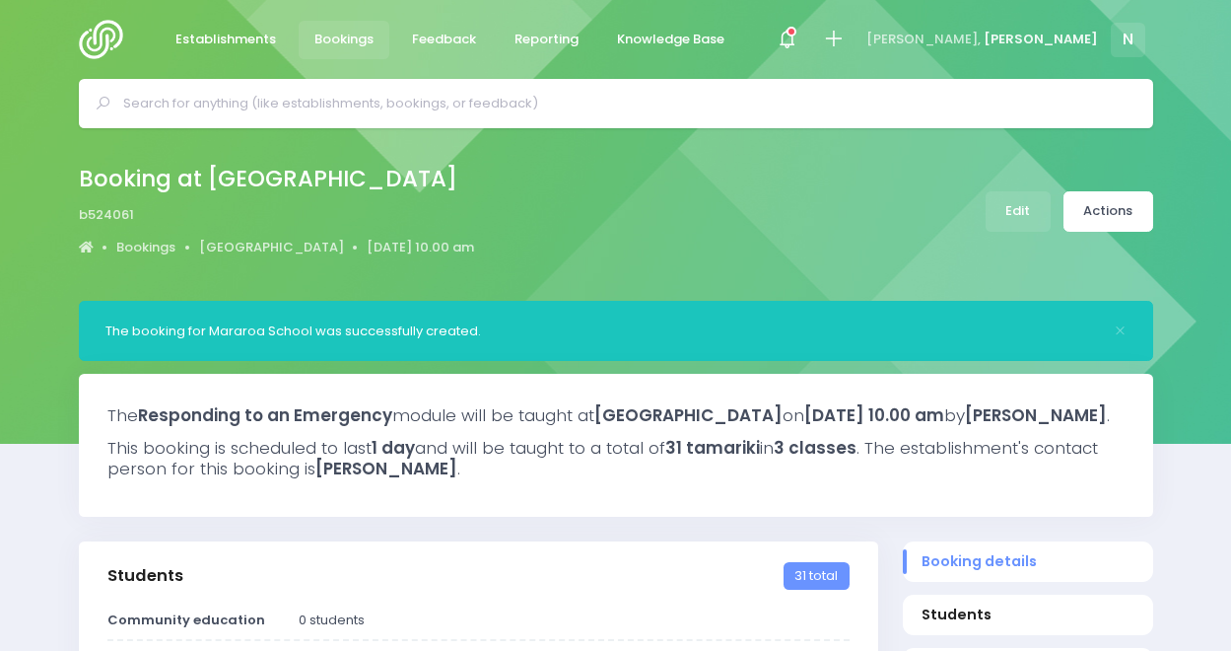
select select "5"
click at [1114, 224] on link "Actions" at bounding box center [1109, 211] width 90 height 40
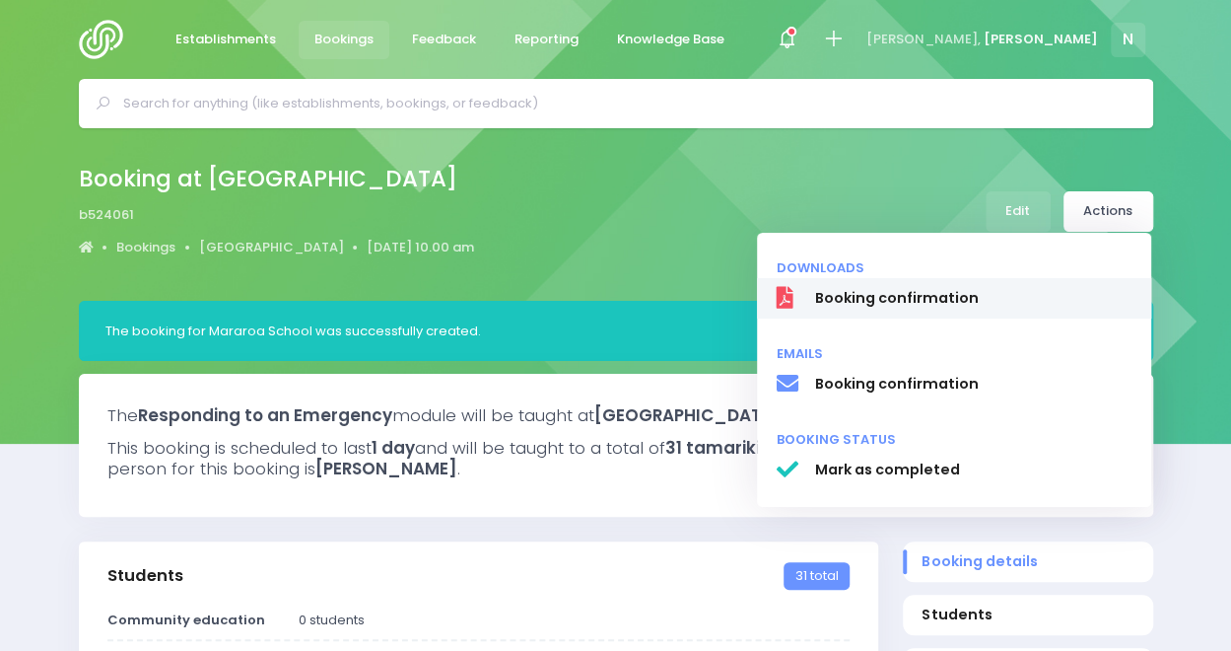
click at [885, 300] on span "Booking confirmation" at bounding box center [972, 298] width 317 height 21
